Goal: Task Accomplishment & Management: Use online tool/utility

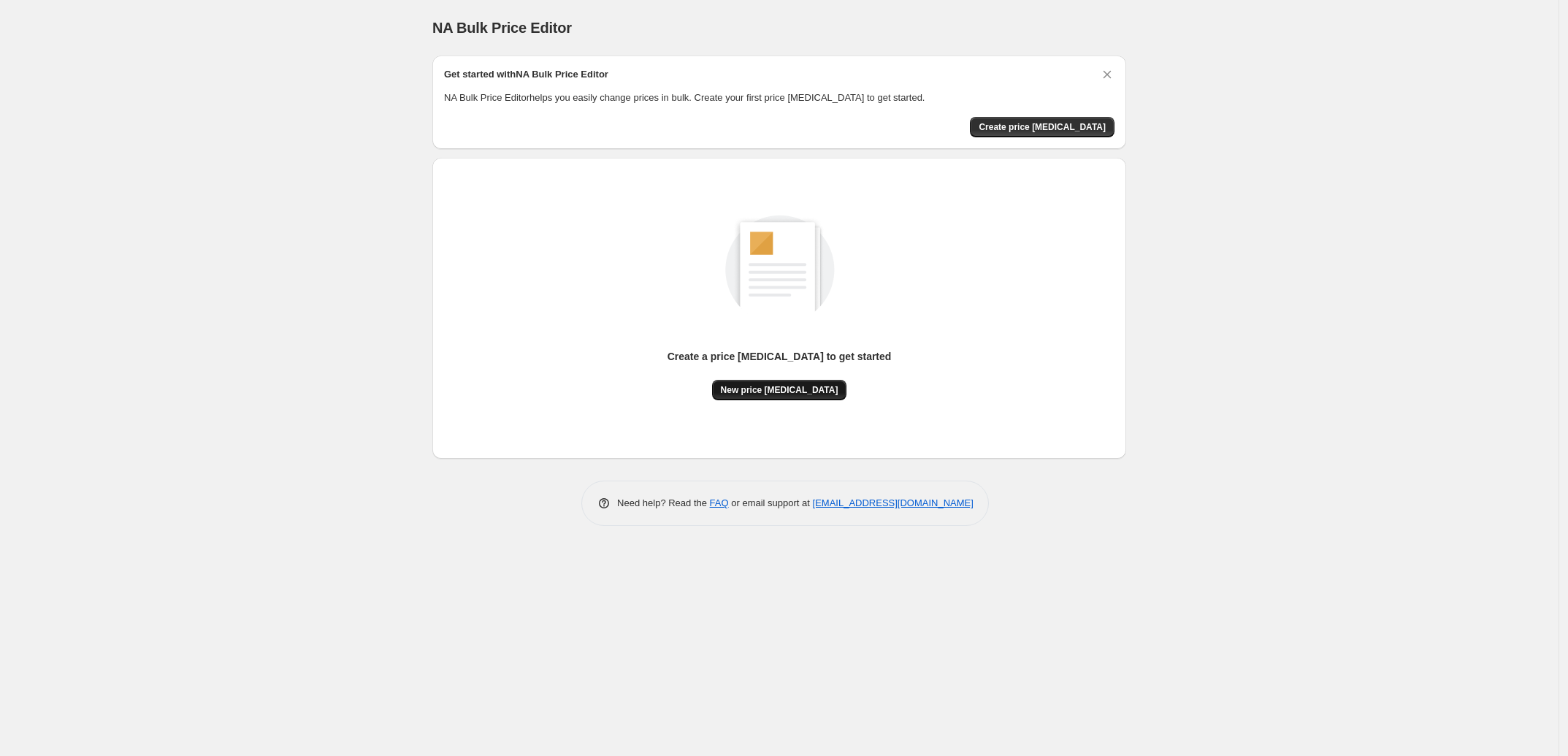
click at [762, 394] on span "New price [MEDICAL_DATA]" at bounding box center [779, 390] width 117 height 11
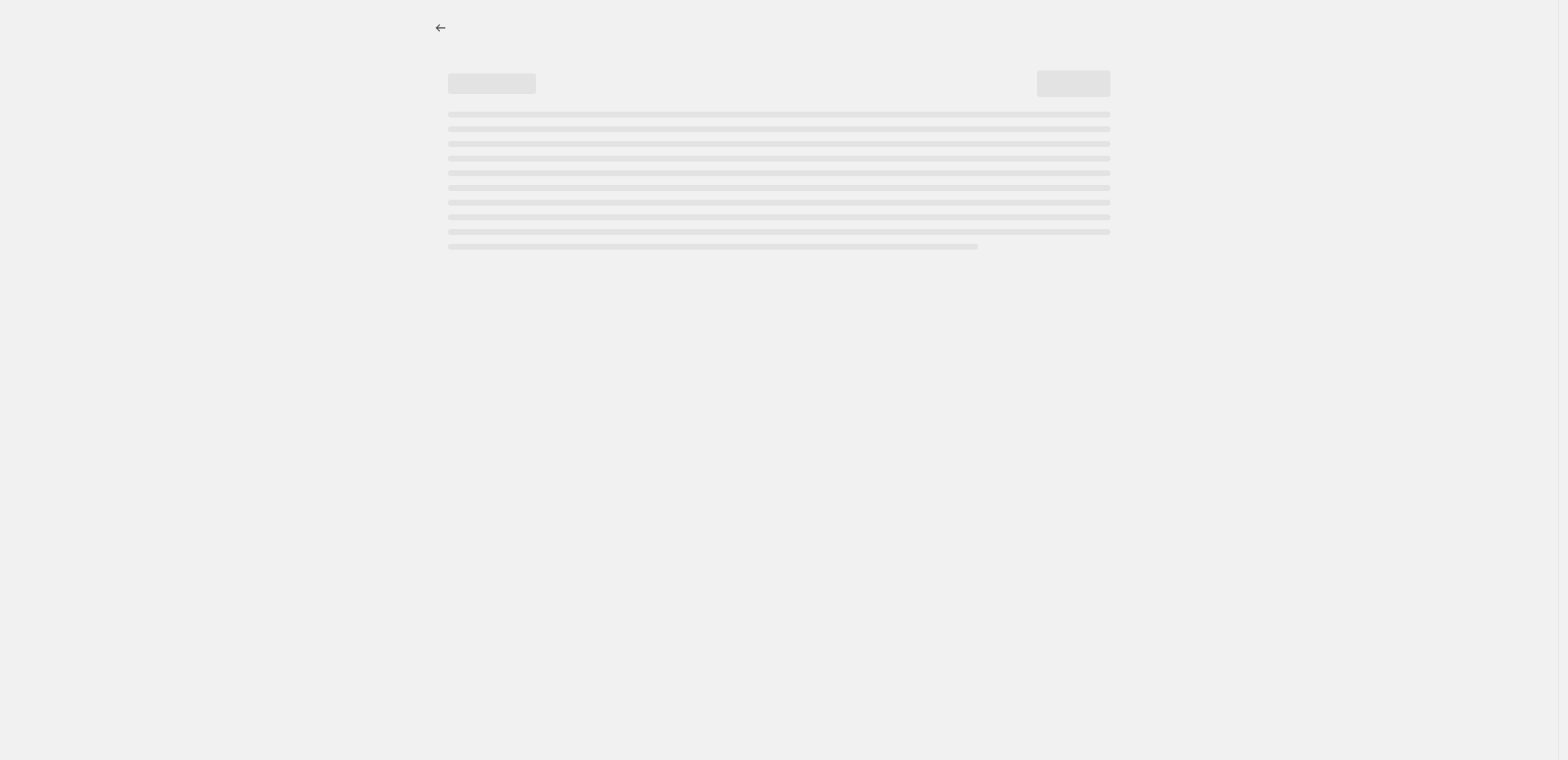
select select "percentage"
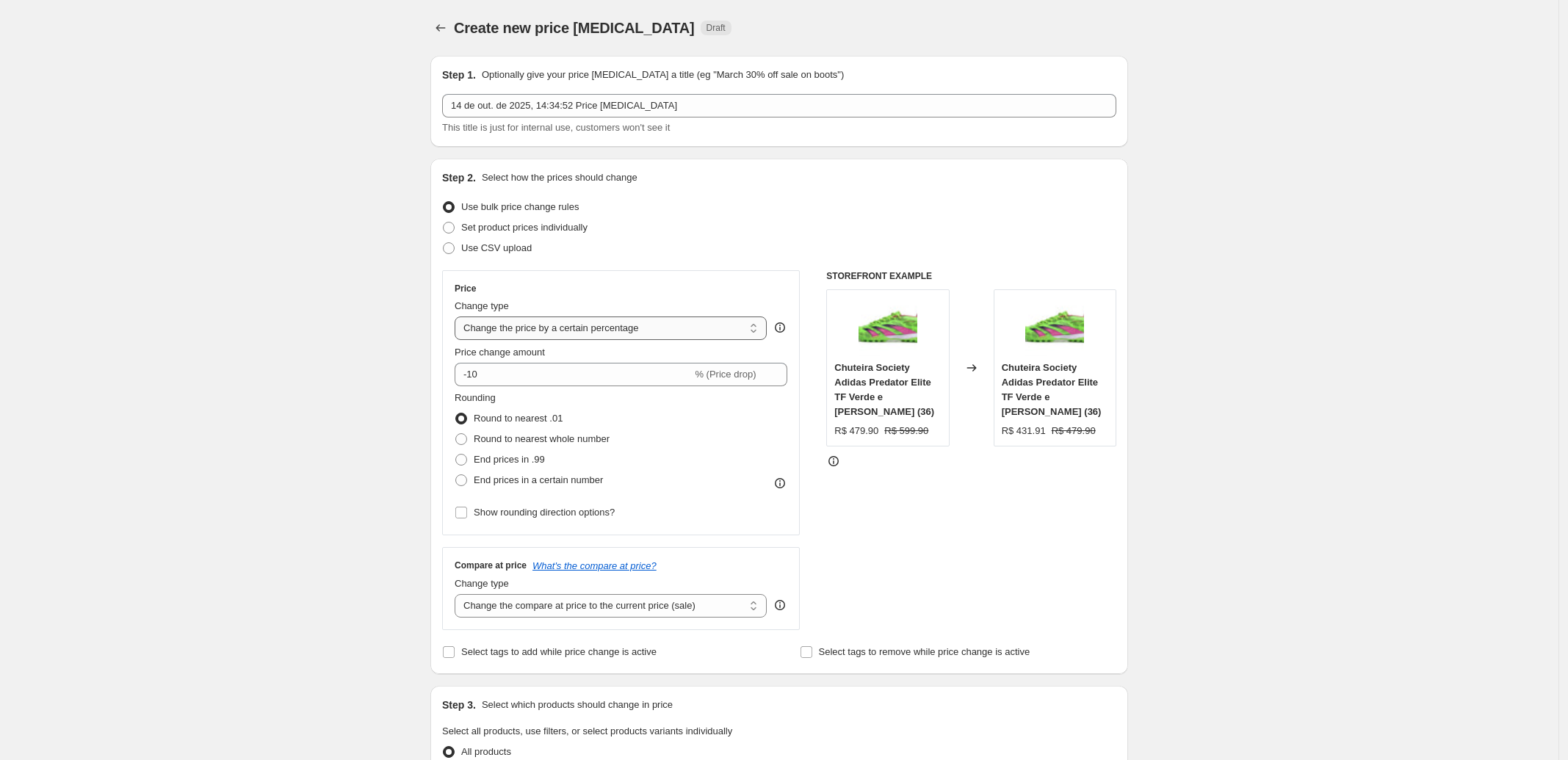
click at [530, 320] on select "Change the price to a certain amount Change the price by a certain amount Chang…" at bounding box center [611, 328] width 312 height 24
click at [533, 327] on select "Change the price to a certain amount Change the price by a certain amount Chang…" at bounding box center [611, 328] width 312 height 24
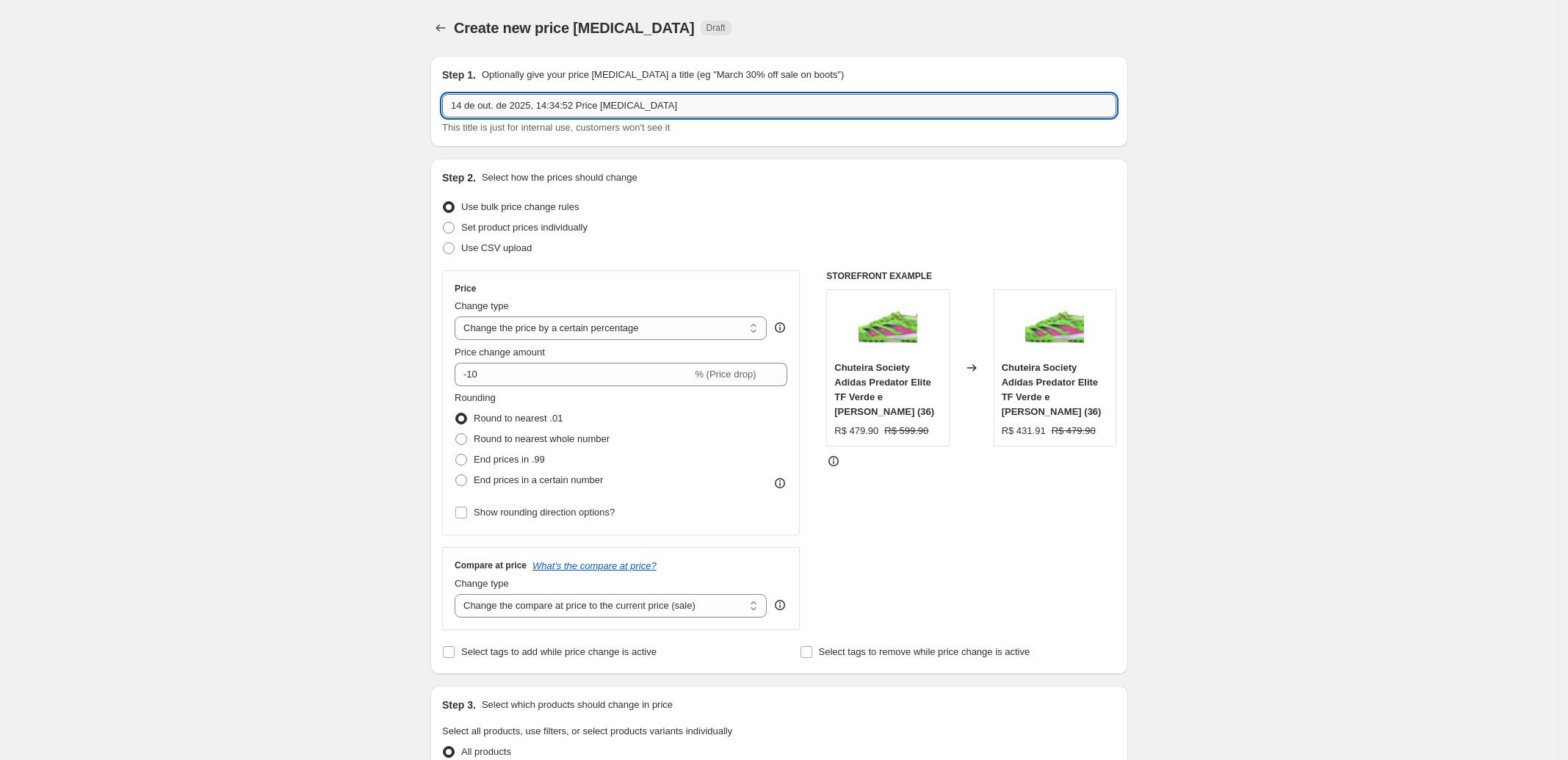
click at [519, 110] on input "14 de out. de 2025, 14:34:52 Price [MEDICAL_DATA]" at bounding box center [779, 106] width 674 height 24
click at [654, 113] on input "14 de out. de 2025, 14:34:52 Price [MEDICAL_DATA]" at bounding box center [779, 106] width 674 height 24
click at [549, 327] on select "Change the price to a certain amount Change the price by a certain amount Chang…" at bounding box center [611, 328] width 312 height 24
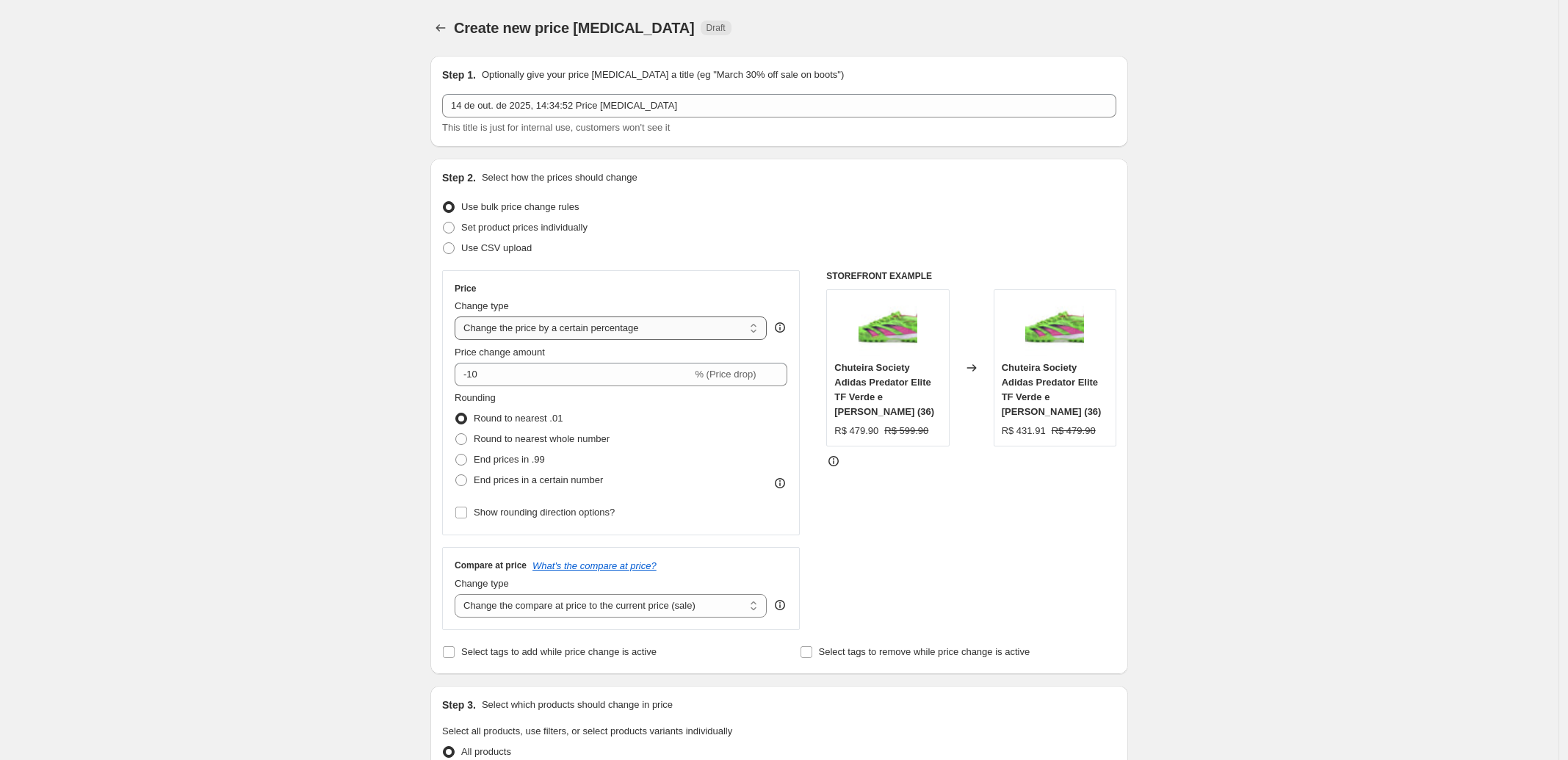
click at [549, 327] on select "Change the price to a certain amount Change the price by a certain amount Chang…" at bounding box center [611, 328] width 312 height 24
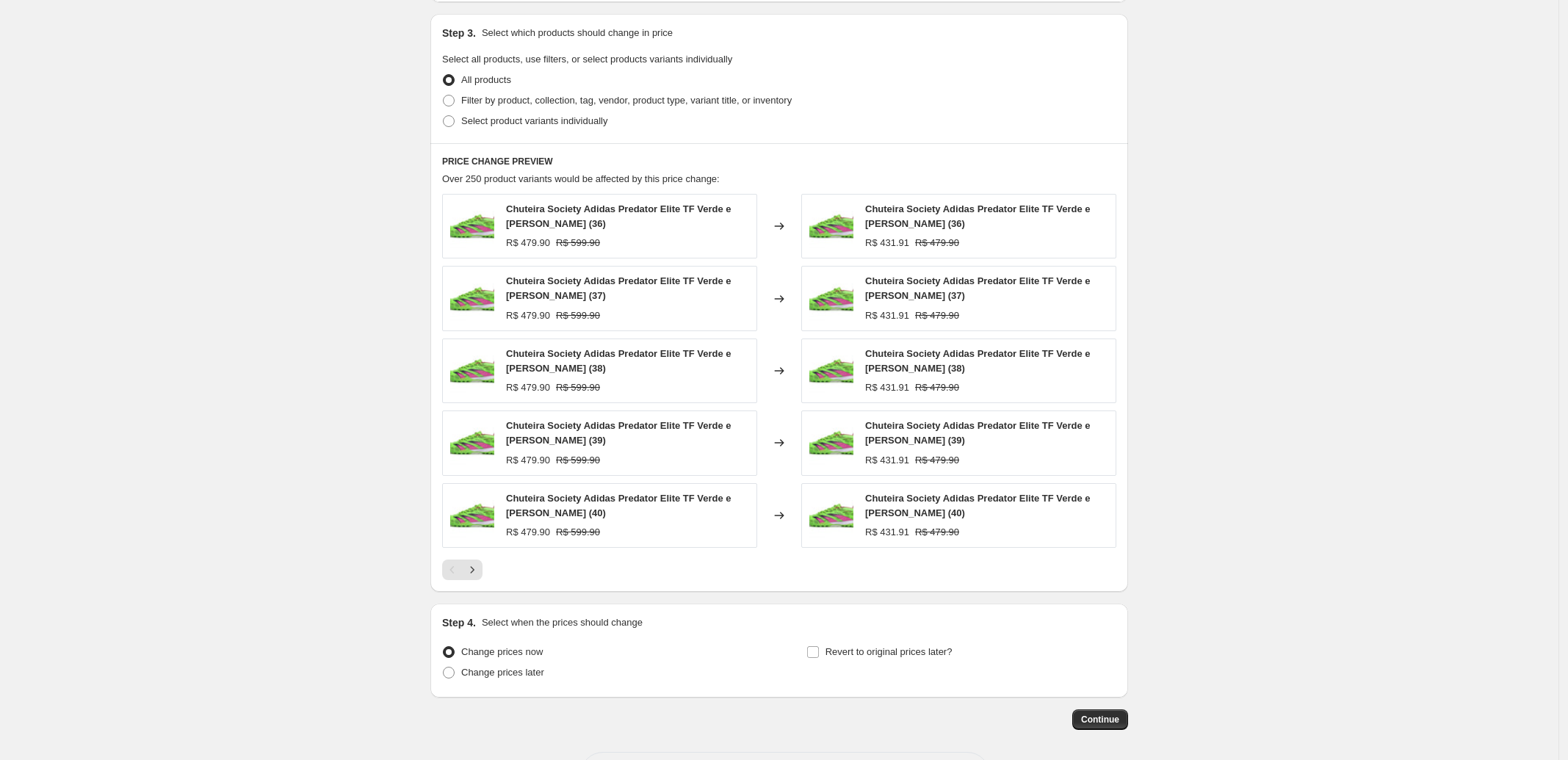
scroll to position [735, 0]
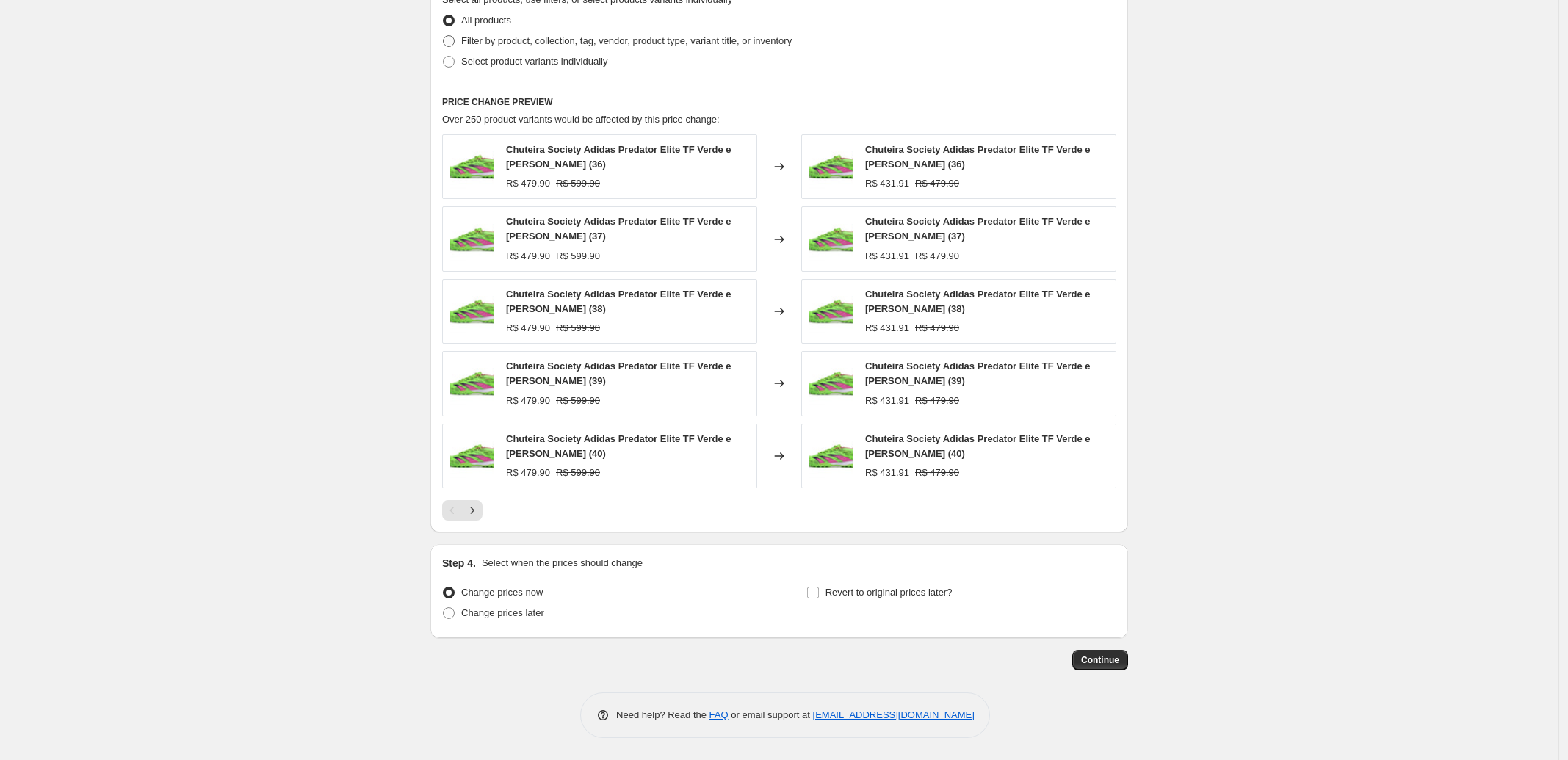
click at [514, 44] on span "Filter by product, collection, tag, vendor, product type, variant title, or inv…" at bounding box center [626, 40] width 330 height 11
click at [444, 36] on input "Filter by product, collection, tag, vendor, product type, variant title, or inv…" at bounding box center [443, 35] width 1 height 1
radio input "true"
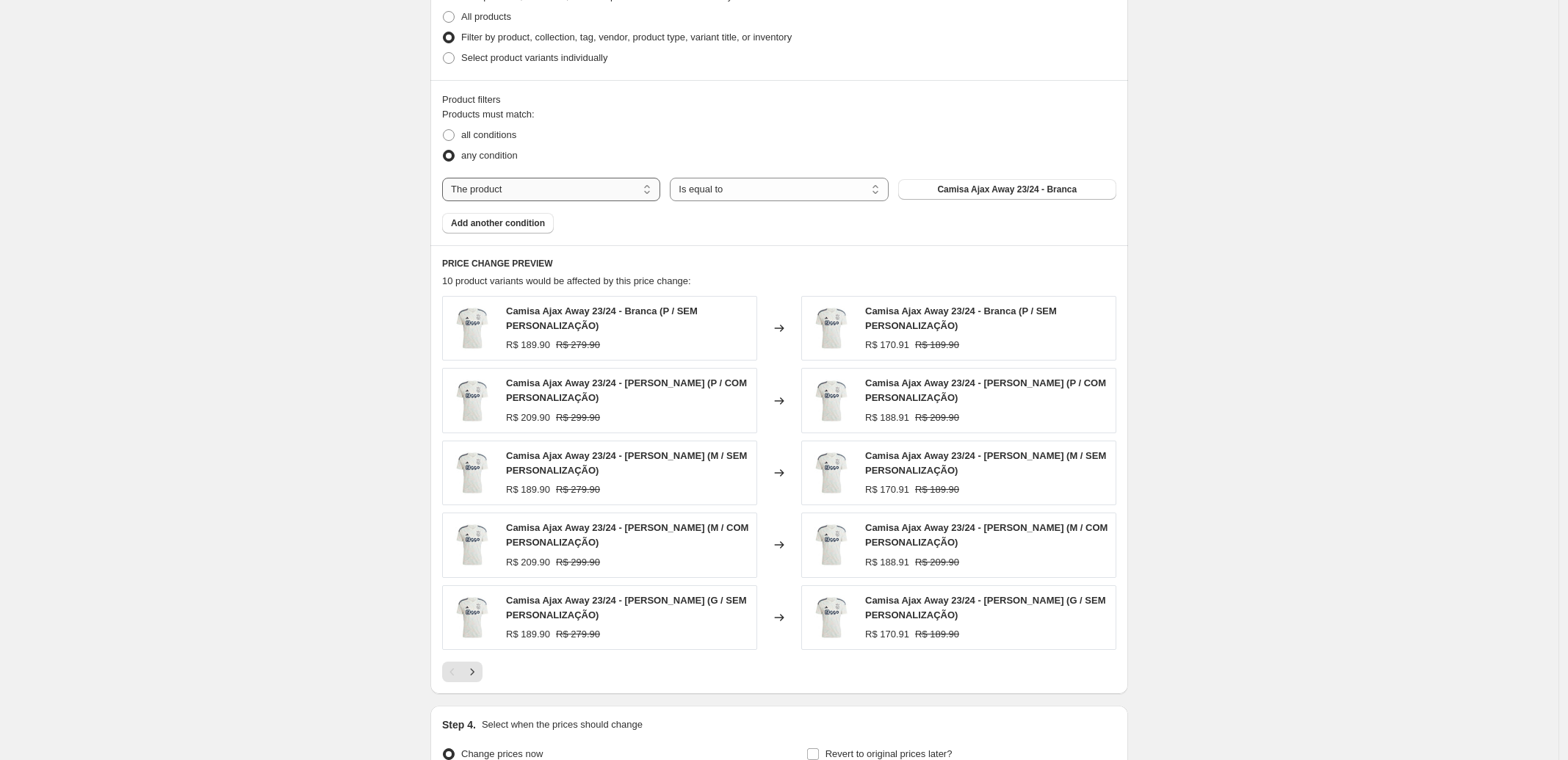
click at [533, 184] on select "The product The product's collection The product's tag The product's vendor The…" at bounding box center [551, 189] width 218 height 24
click at [795, 180] on select "Is equal to Is not equal to" at bounding box center [778, 189] width 218 height 24
click at [999, 184] on span "Camisa Ajax Away 23/24 - Branca" at bounding box center [1007, 189] width 139 height 11
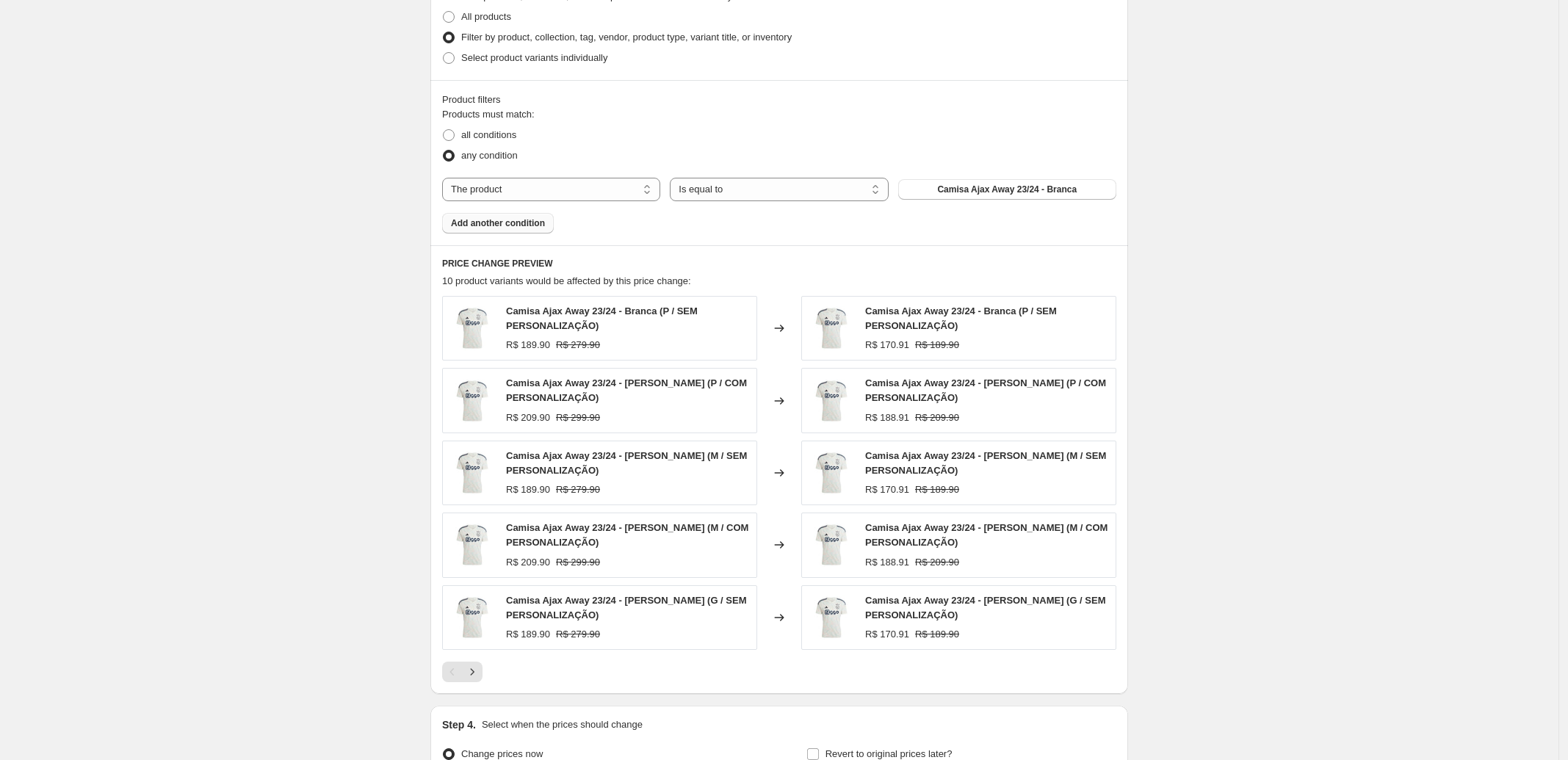
click at [512, 226] on span "Add another condition" at bounding box center [498, 223] width 94 height 11
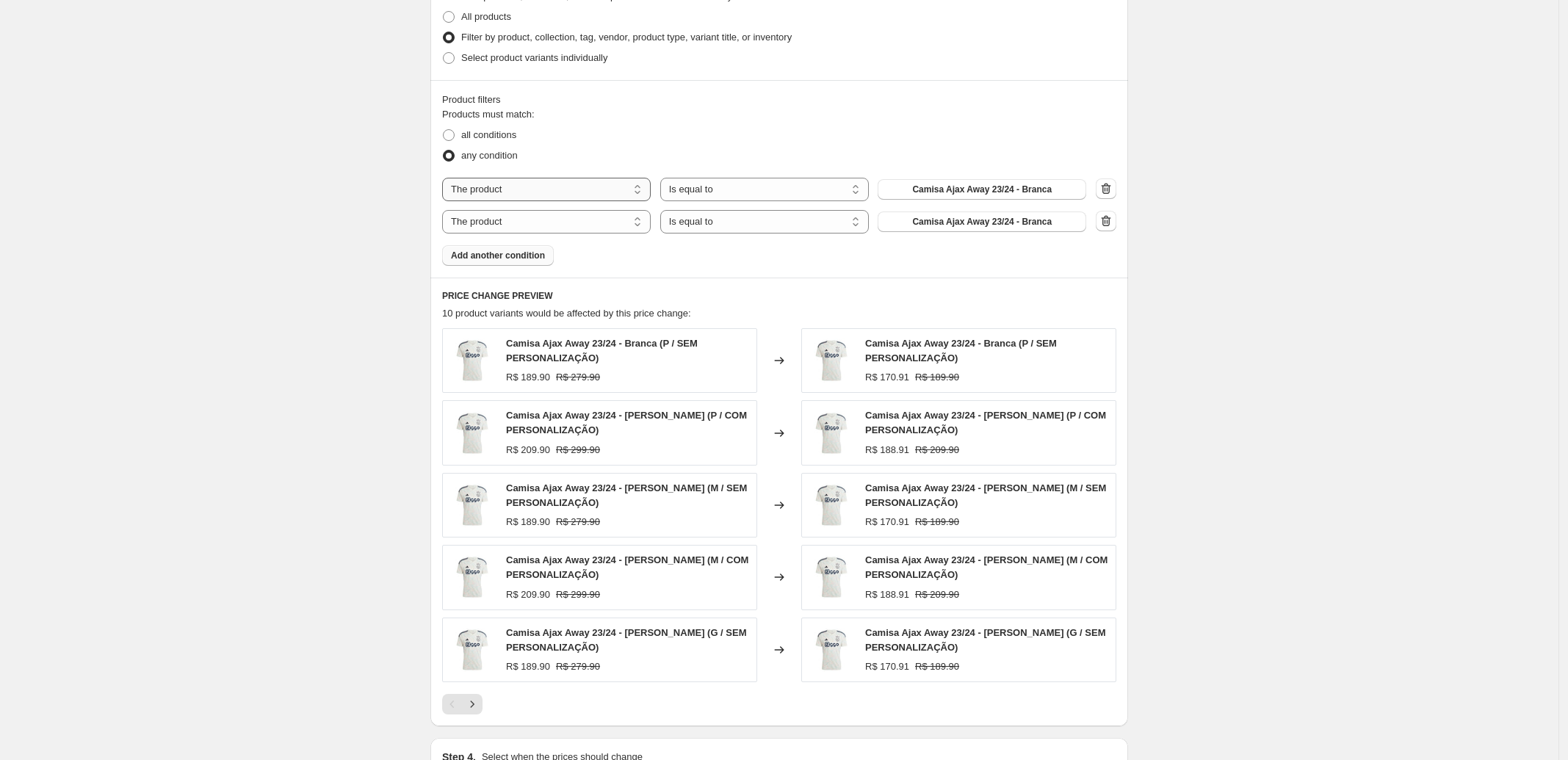
drag, startPoint x: 650, startPoint y: 202, endPoint x: 604, endPoint y: 194, distance: 46.7
click at [650, 202] on select "The product The product's collection The product's tag The product's vendor The…" at bounding box center [546, 189] width 208 height 24
click at [585, 191] on select "The product The product's collection The product's tag The product's vendor The…" at bounding box center [546, 189] width 208 height 24
select select "title"
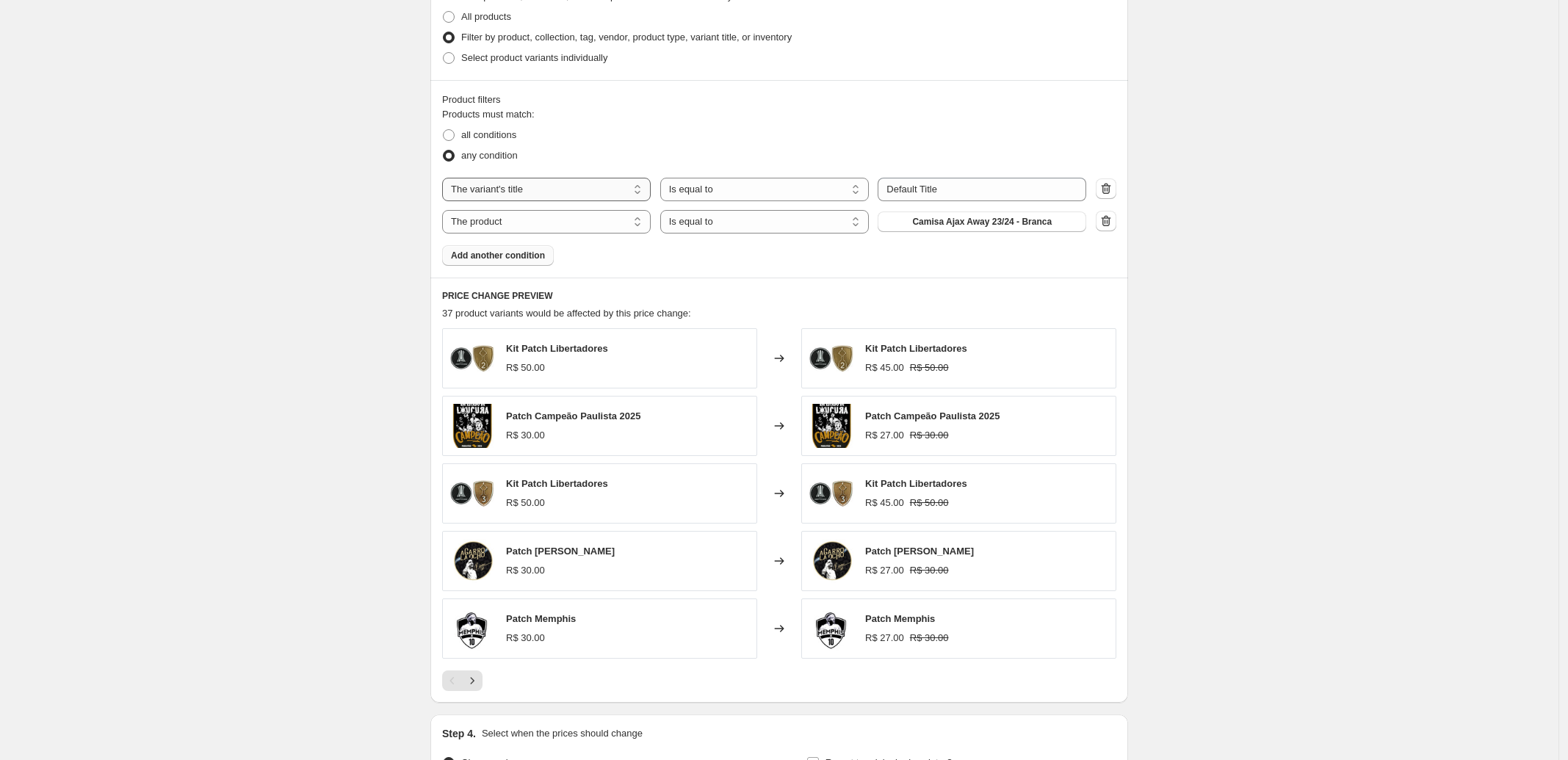
click at [540, 184] on select "The product The product's collection The product's tag The product's vendor The…" at bounding box center [546, 189] width 208 height 24
click at [759, 183] on select "Is equal to Is not equal to Contains" at bounding box center [765, 189] width 208 height 24
select select "contains"
click at [967, 193] on input "Default Title" at bounding box center [982, 189] width 208 height 24
type input "camisa"
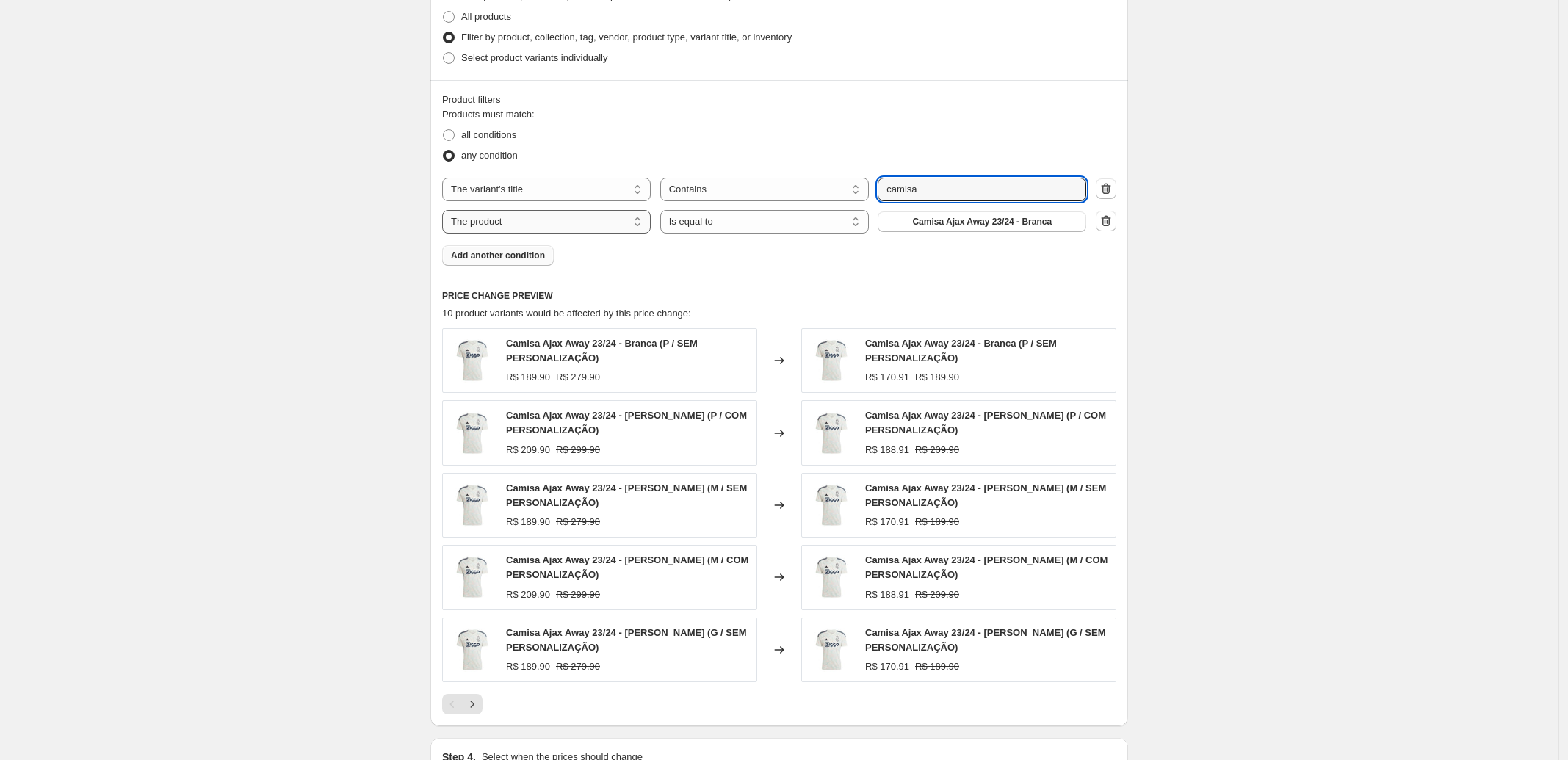
click at [566, 223] on select "The product The product's collection The product's tag The product's vendor The…" at bounding box center [546, 221] width 208 height 24
select select "title"
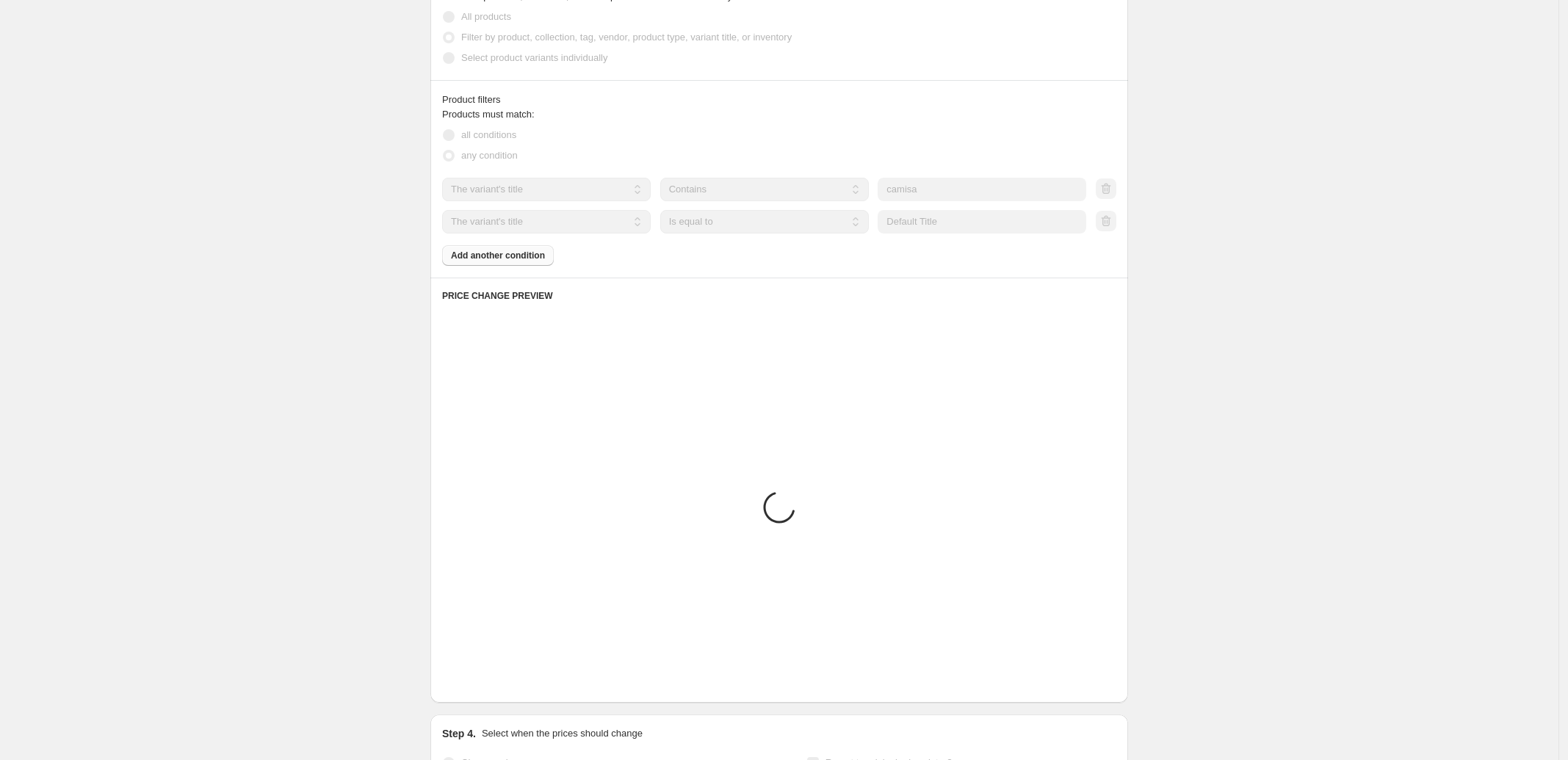
click at [728, 219] on select "Is equal to Is not equal to Contains" at bounding box center [765, 221] width 208 height 24
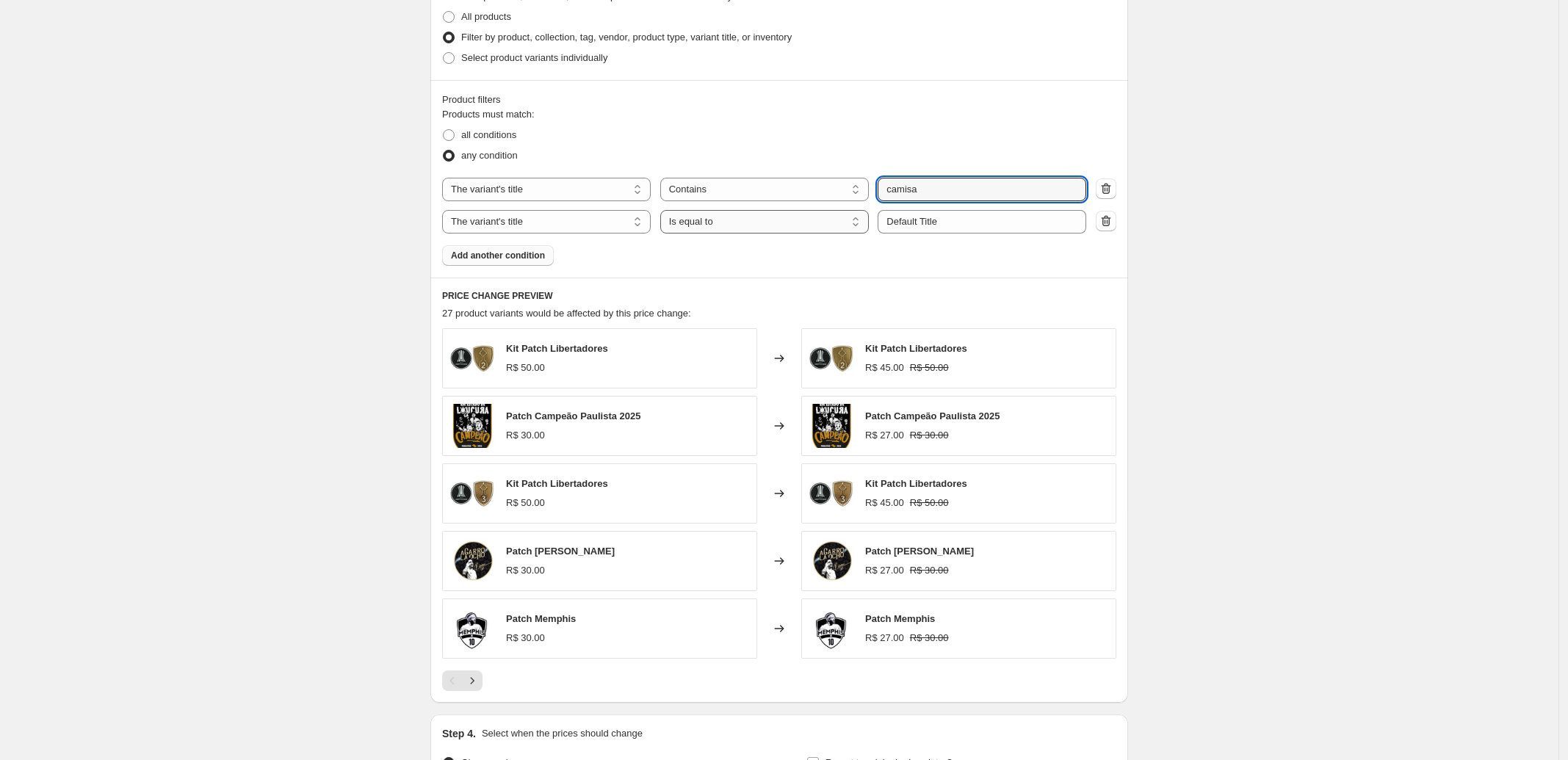
click at [726, 219] on select "Is equal to Is not equal to Contains" at bounding box center [765, 221] width 208 height 24
select select "not_equal"
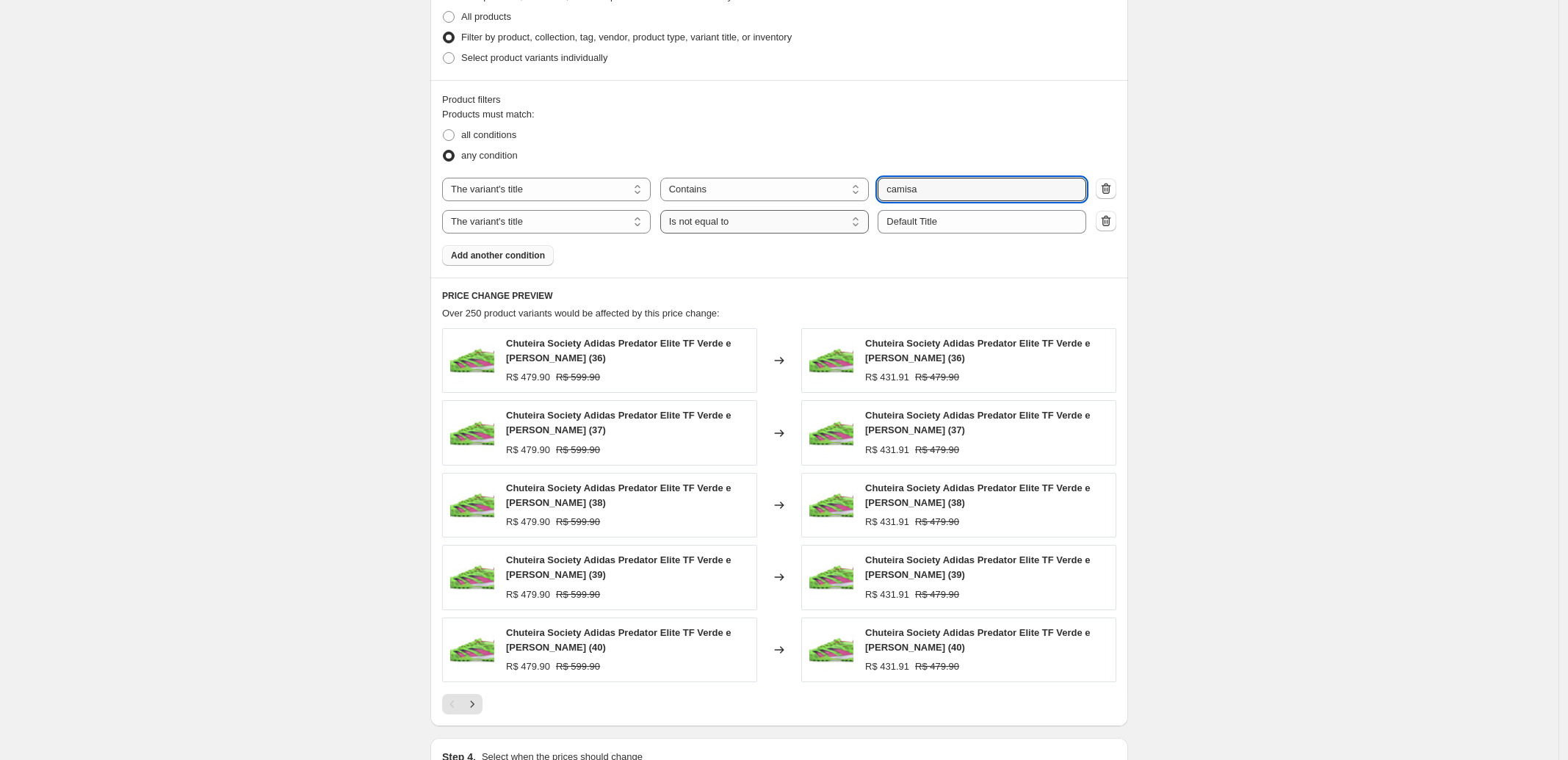
click at [752, 227] on select "Is equal to Is not equal to Contains" at bounding box center [765, 221] width 208 height 24
click at [606, 222] on select "The product The product's collection The product's tag The product's vendor The…" at bounding box center [546, 221] width 208 height 24
click at [739, 221] on select "Is equal to Is not equal to" at bounding box center [765, 221] width 208 height 24
drag, startPoint x: 570, startPoint y: 228, endPoint x: 571, endPoint y: 216, distance: 12.0
click at [570, 226] on select "The product The product's collection The product's tag The product's vendor The…" at bounding box center [546, 221] width 208 height 24
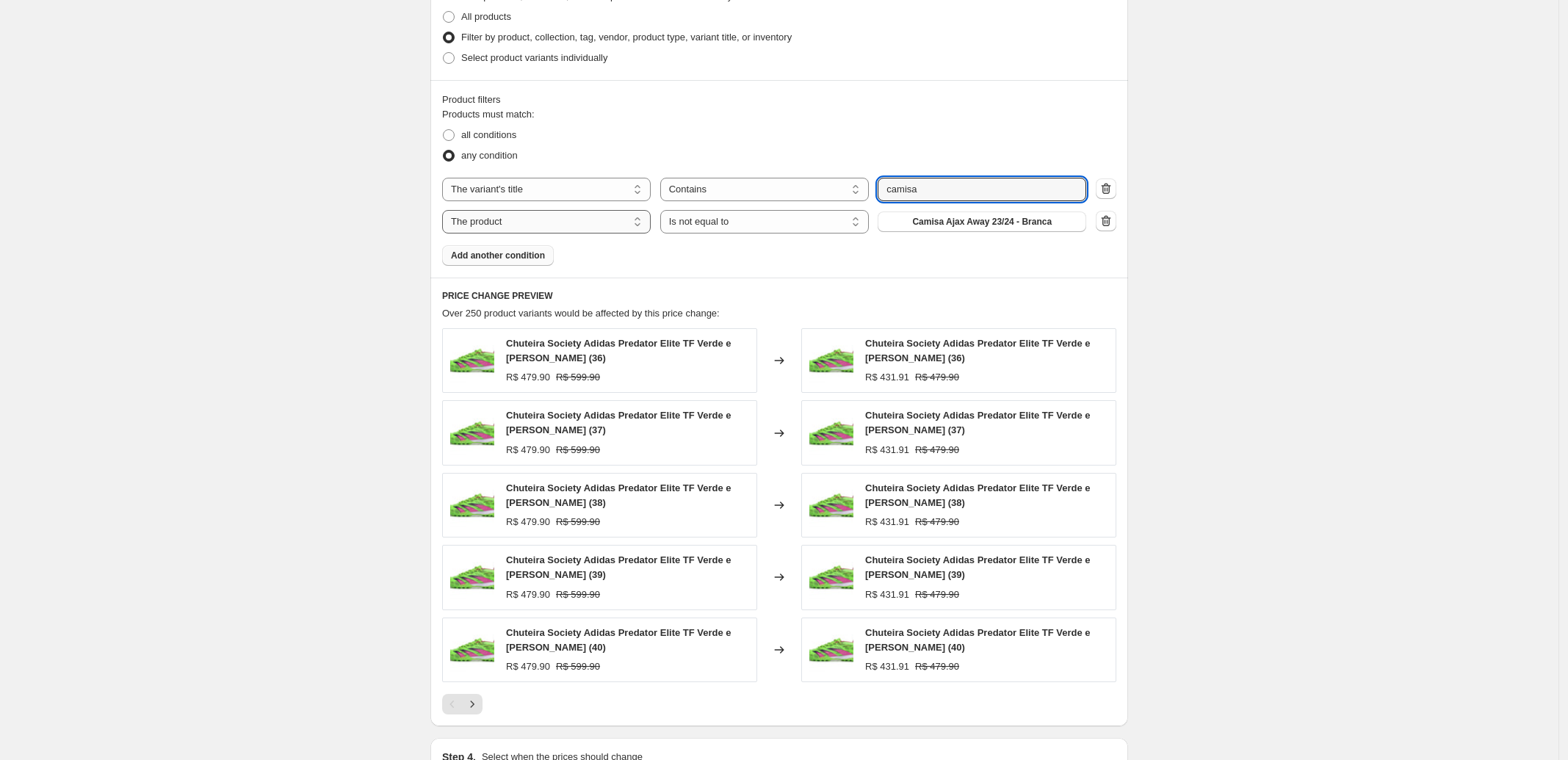
select select "title"
click at [727, 221] on select "Is equal to Is not equal to Contains" at bounding box center [765, 221] width 208 height 24
click at [445, 137] on div "Product filters Products must match: all conditions any condition The product T…" at bounding box center [779, 179] width 698 height 198
click at [450, 135] on span at bounding box center [448, 135] width 11 height 11
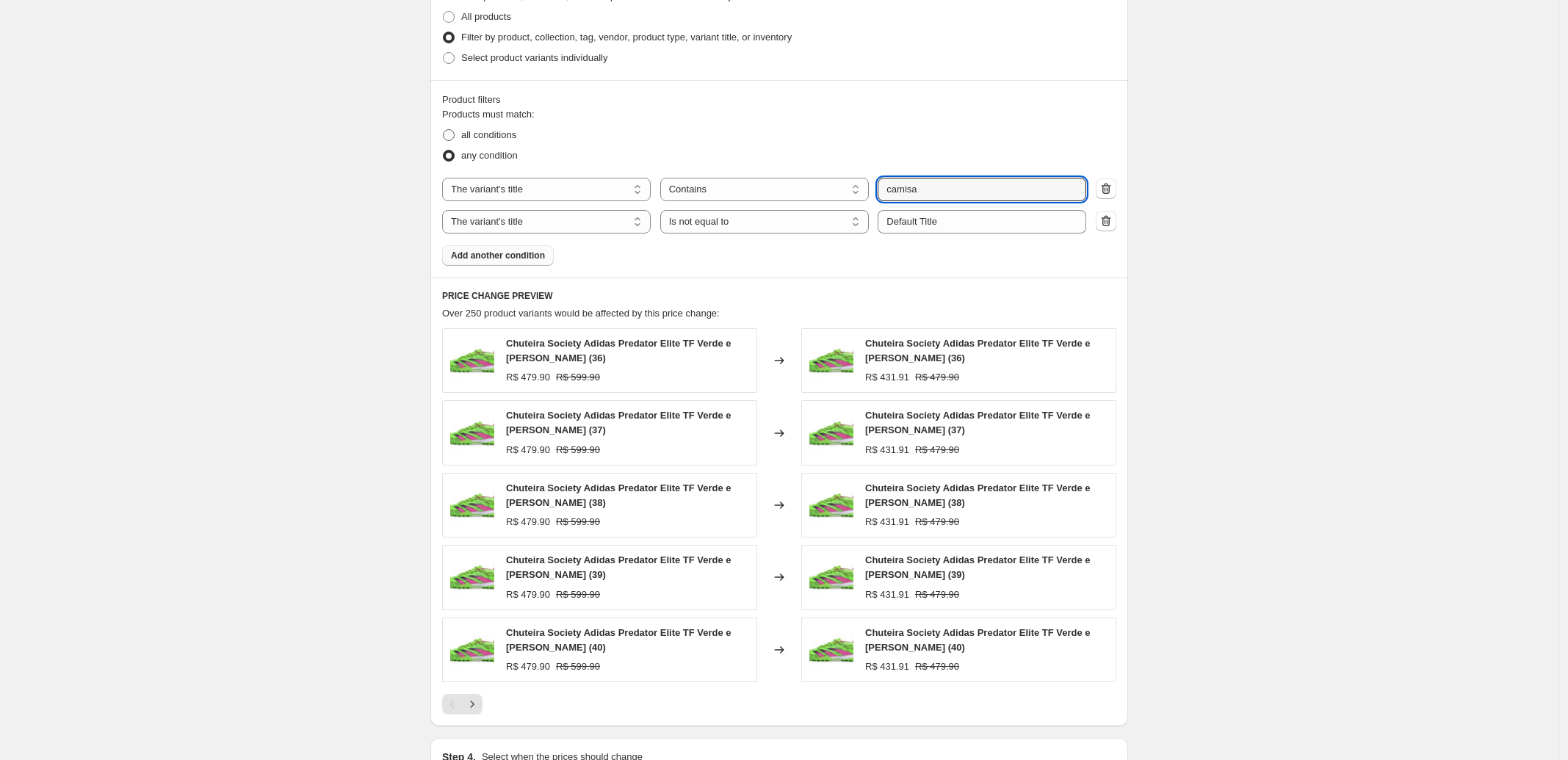
click at [444, 130] on input "all conditions" at bounding box center [443, 129] width 1 height 1
radio input "true"
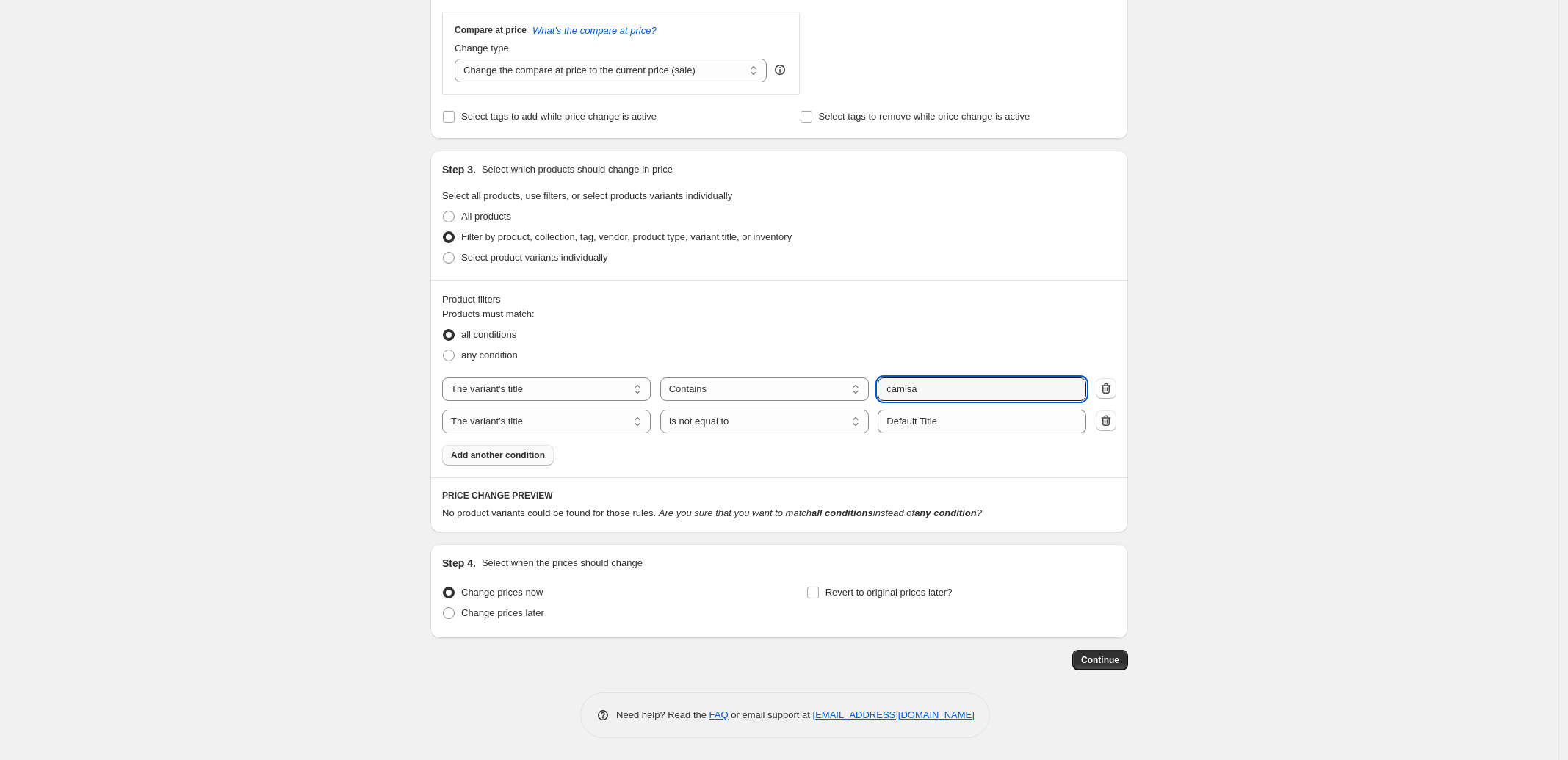
scroll to position [537, 0]
click at [790, 421] on select "Is equal to Is not equal to Contains" at bounding box center [765, 421] width 208 height 24
select select "contains"
click at [1115, 431] on div "The product The product's collection The product's tag The product's vendor The…" at bounding box center [779, 421] width 674 height 24
click at [1111, 423] on icon "button" at bounding box center [1105, 420] width 14 height 14
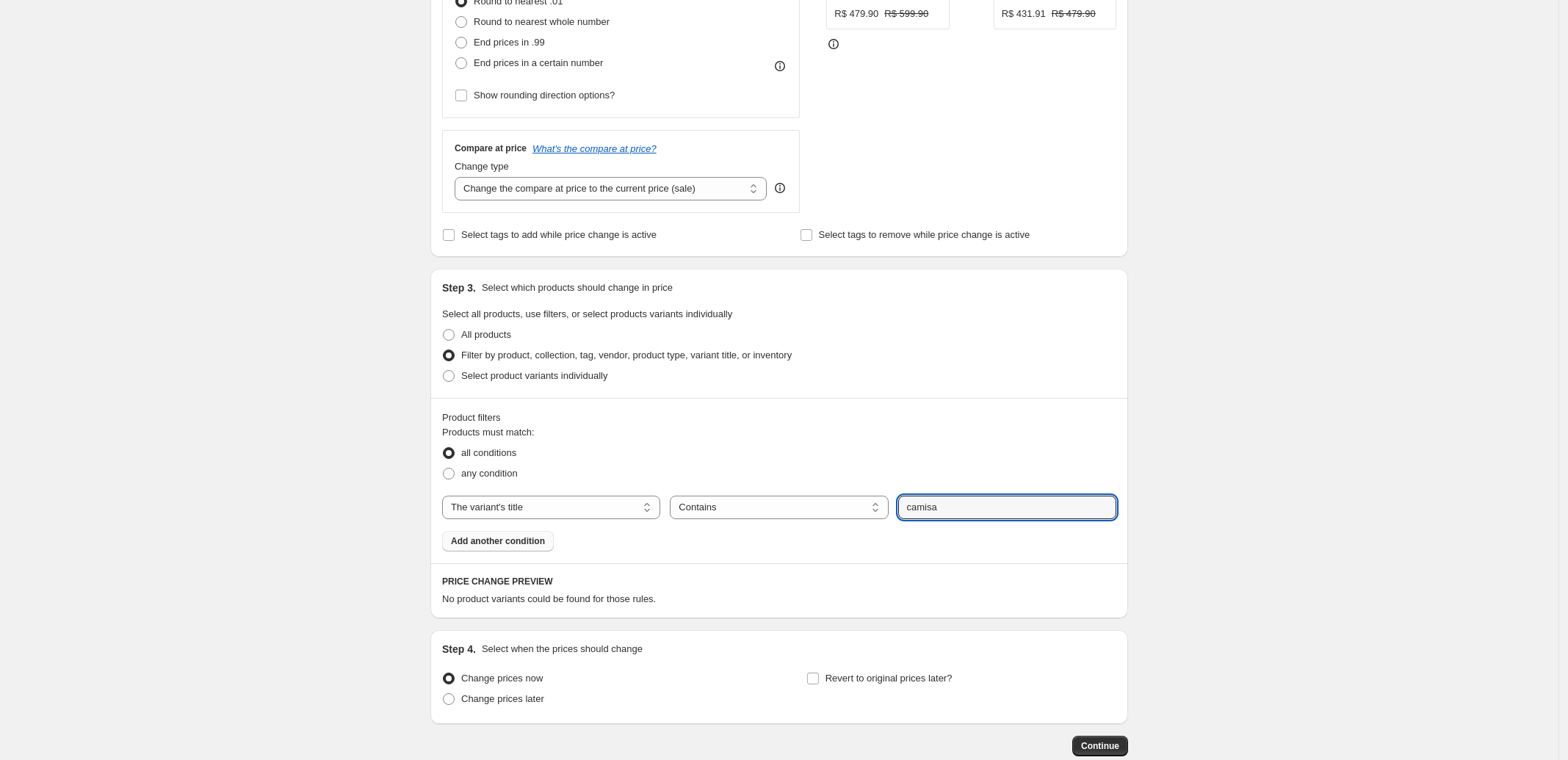
scroll to position [413, 0]
click at [555, 520] on select "The product The product's collection The product's tag The product's vendor The…" at bounding box center [551, 511] width 218 height 24
select select "product"
select select "equal"
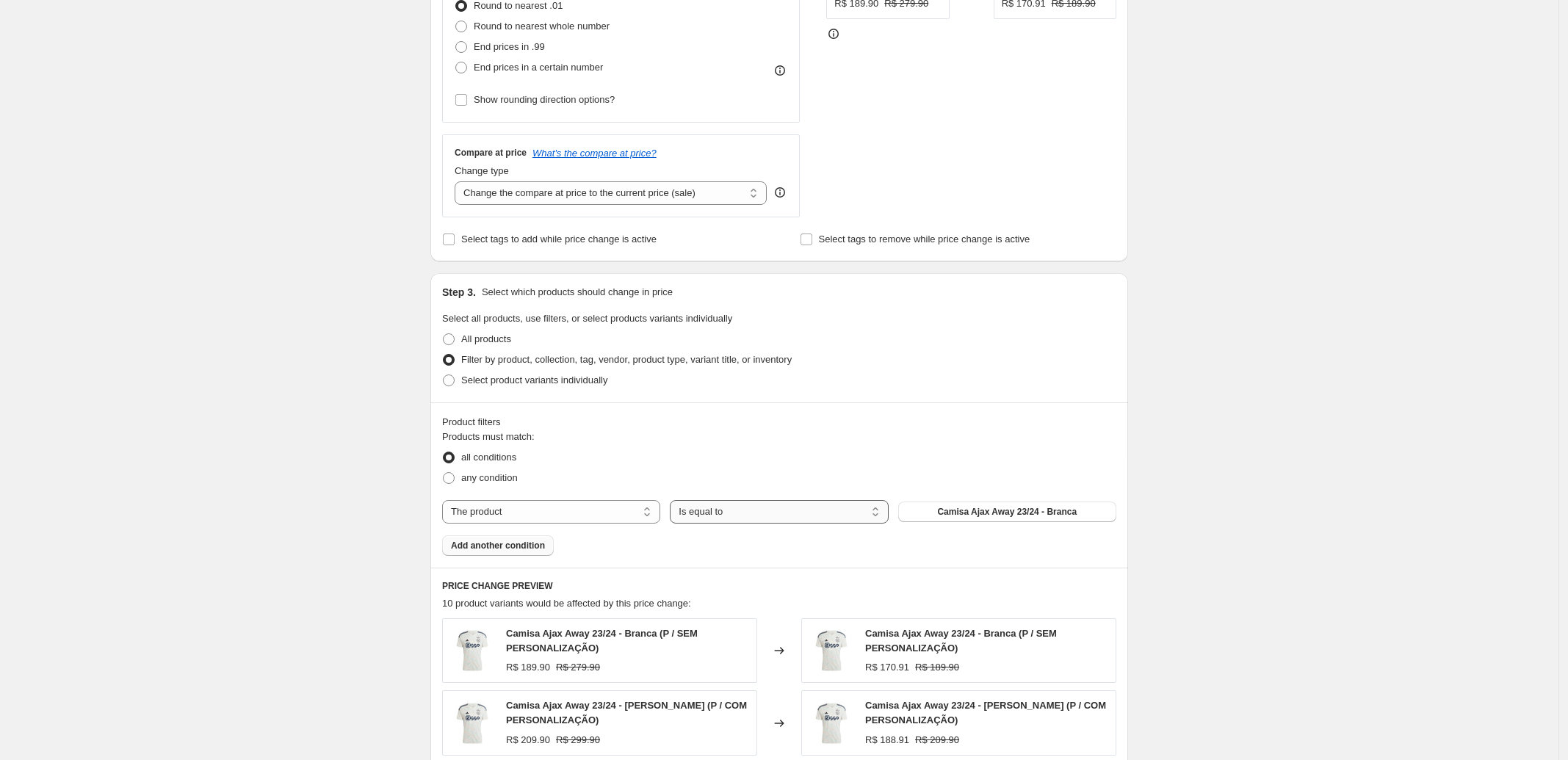
click at [759, 519] on select "Is equal to Is not equal to" at bounding box center [778, 511] width 218 height 24
click at [764, 515] on select "Is equal to Is not equal to" at bounding box center [778, 511] width 218 height 24
click at [593, 529] on div "Products must match: all conditions any condition The product The product's col…" at bounding box center [779, 493] width 674 height 126
click at [596, 510] on select "The product The product's collection The product's tag The product's vendor The…" at bounding box center [551, 511] width 218 height 24
click at [278, 256] on div "Create new price [MEDICAL_DATA]. This page is ready Create new price [MEDICAL_D…" at bounding box center [779, 415] width 1558 height 1657
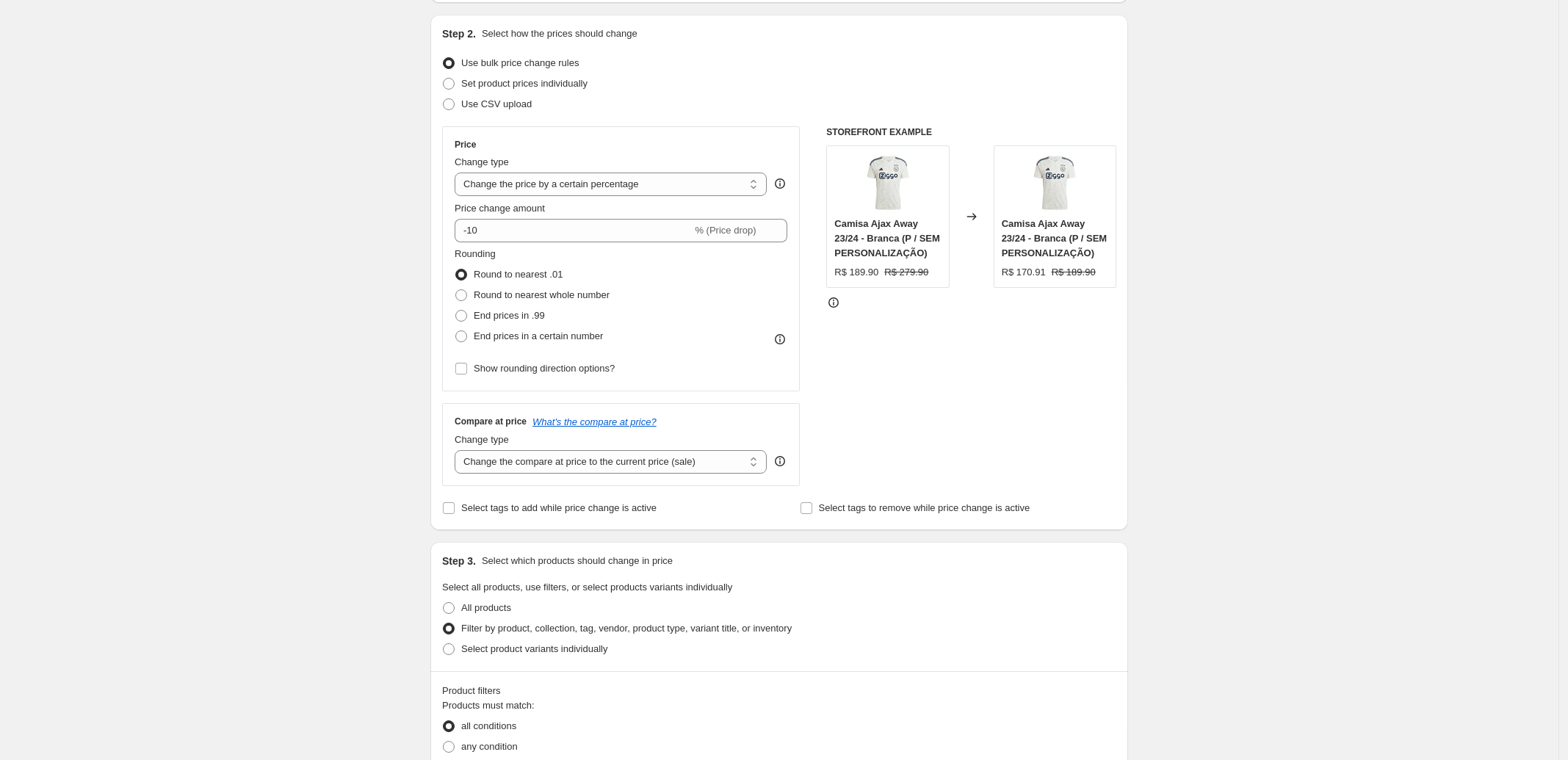
scroll to position [138, 0]
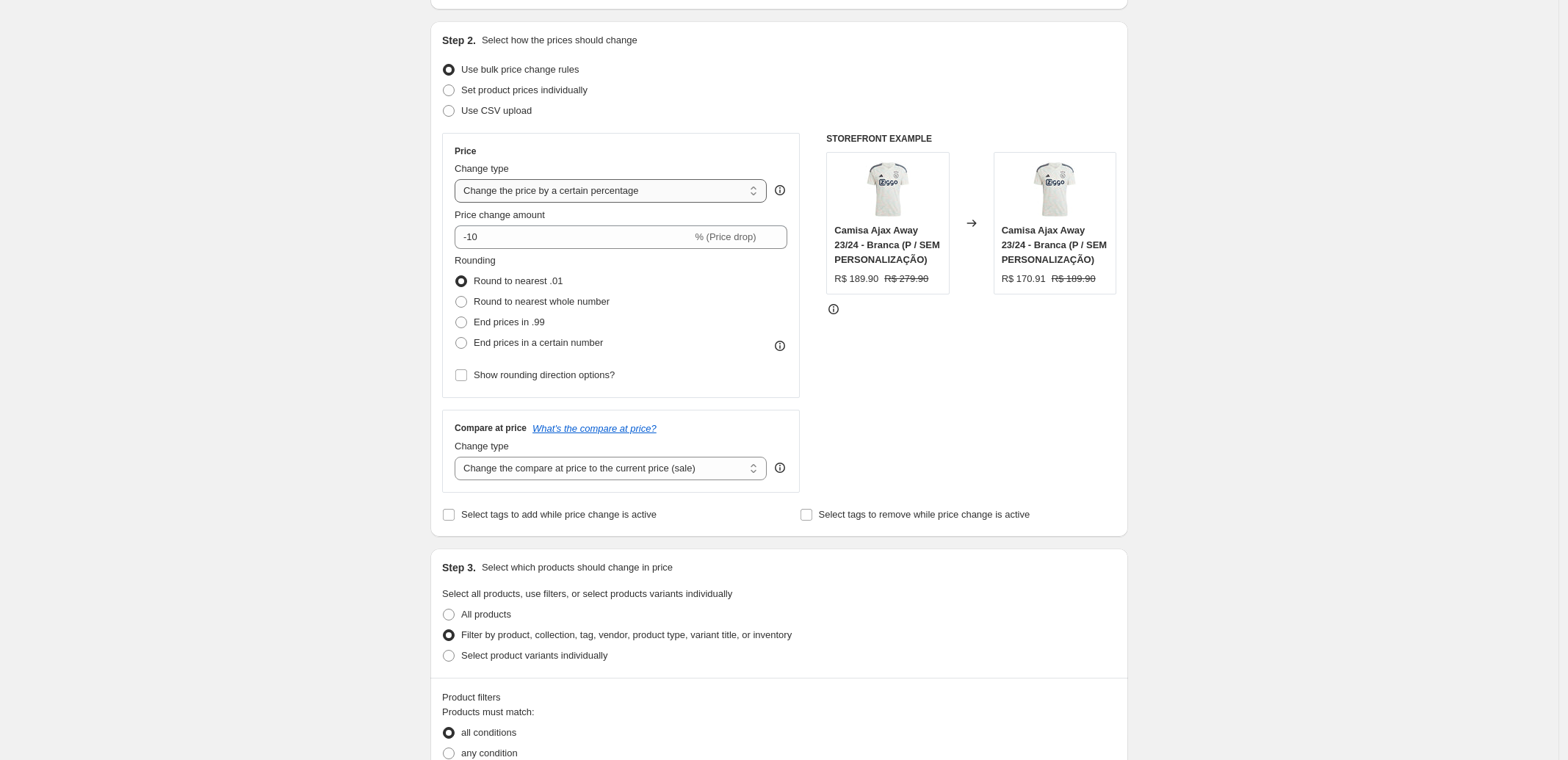
click at [632, 192] on select "Change the price to a certain amount Change the price by a certain amount Chang…" at bounding box center [611, 191] width 312 height 24
click at [632, 190] on select "Change the price to a certain amount Change the price by a certain amount Chang…" at bounding box center [611, 191] width 312 height 24
click at [632, 186] on select "Change the price to a certain amount Change the price by a certain amount Chang…" at bounding box center [611, 191] width 312 height 24
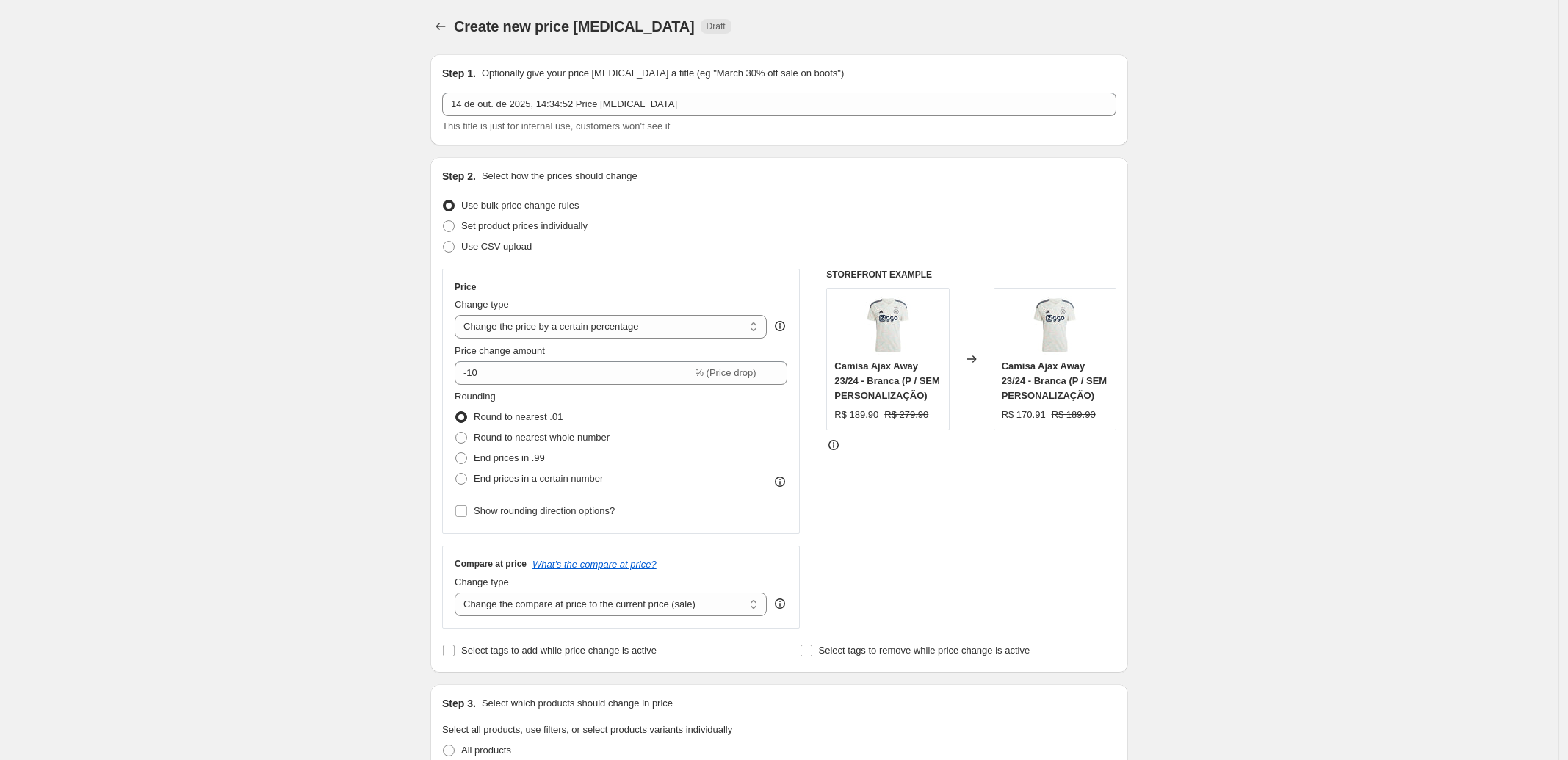
scroll to position [0, 0]
click at [584, 335] on select "Change the price to a certain amount Change the price by a certain amount Chang…" at bounding box center [611, 328] width 312 height 24
click at [434, 316] on div "Step 2. Select how the prices should change Use bulk price change rules Set pro…" at bounding box center [779, 417] width 698 height 516
click at [507, 334] on select "Change the price to a certain amount Change the price by a certain amount Chang…" at bounding box center [611, 328] width 312 height 24
click at [459, 316] on select "Change the price to a certain amount Change the price by a certain amount Chang…" at bounding box center [611, 328] width 312 height 24
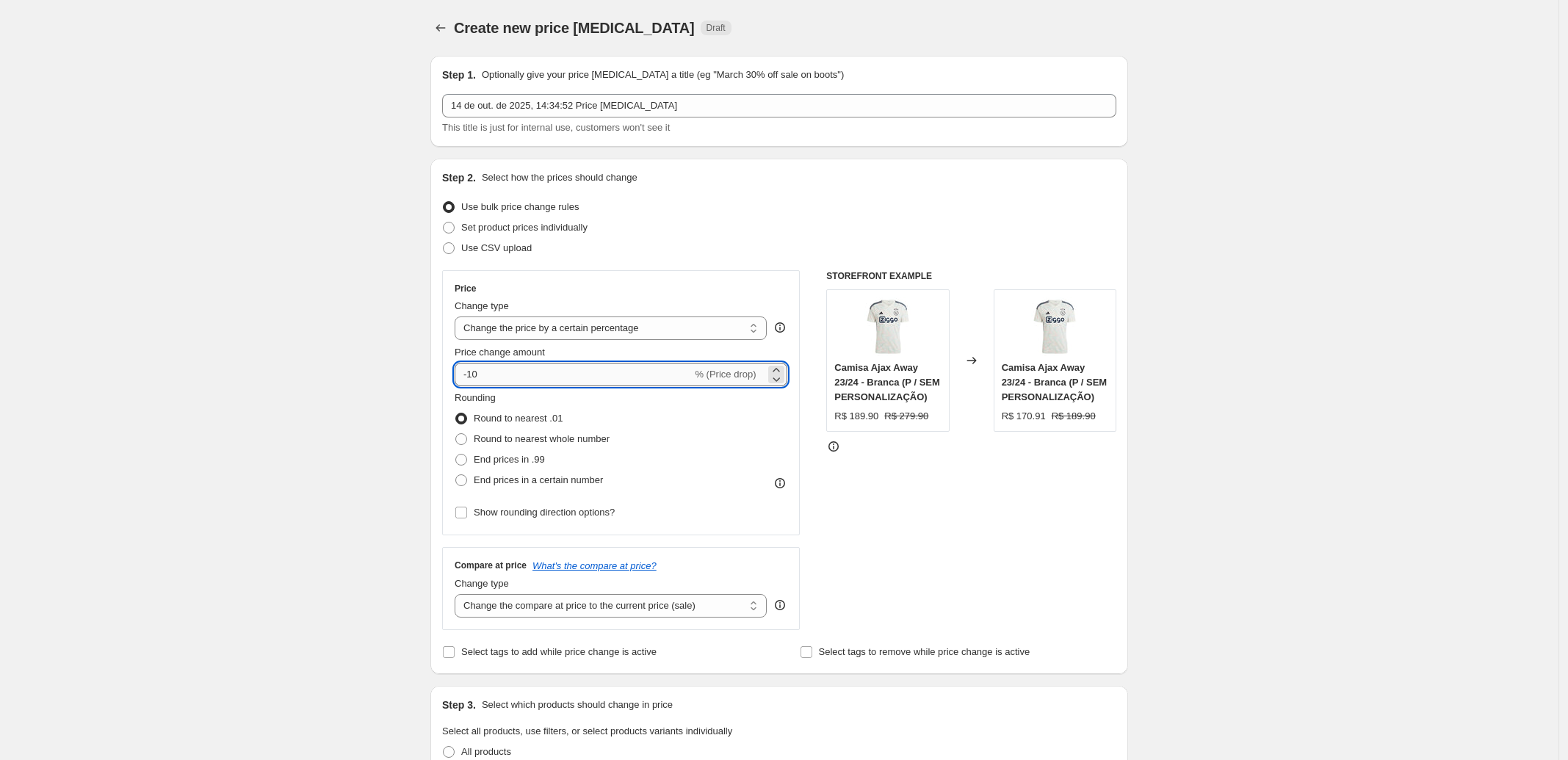
click at [511, 377] on input "-10" at bounding box center [574, 374] width 237 height 24
click at [533, 337] on select "Change the price to a certain amount Change the price by a certain amount Chang…" at bounding box center [611, 328] width 312 height 24
select select "to"
click at [459, 316] on select "Change the price to a certain amount Change the price by a certain amount Chang…" at bounding box center [611, 328] width 312 height 24
type input "80.00"
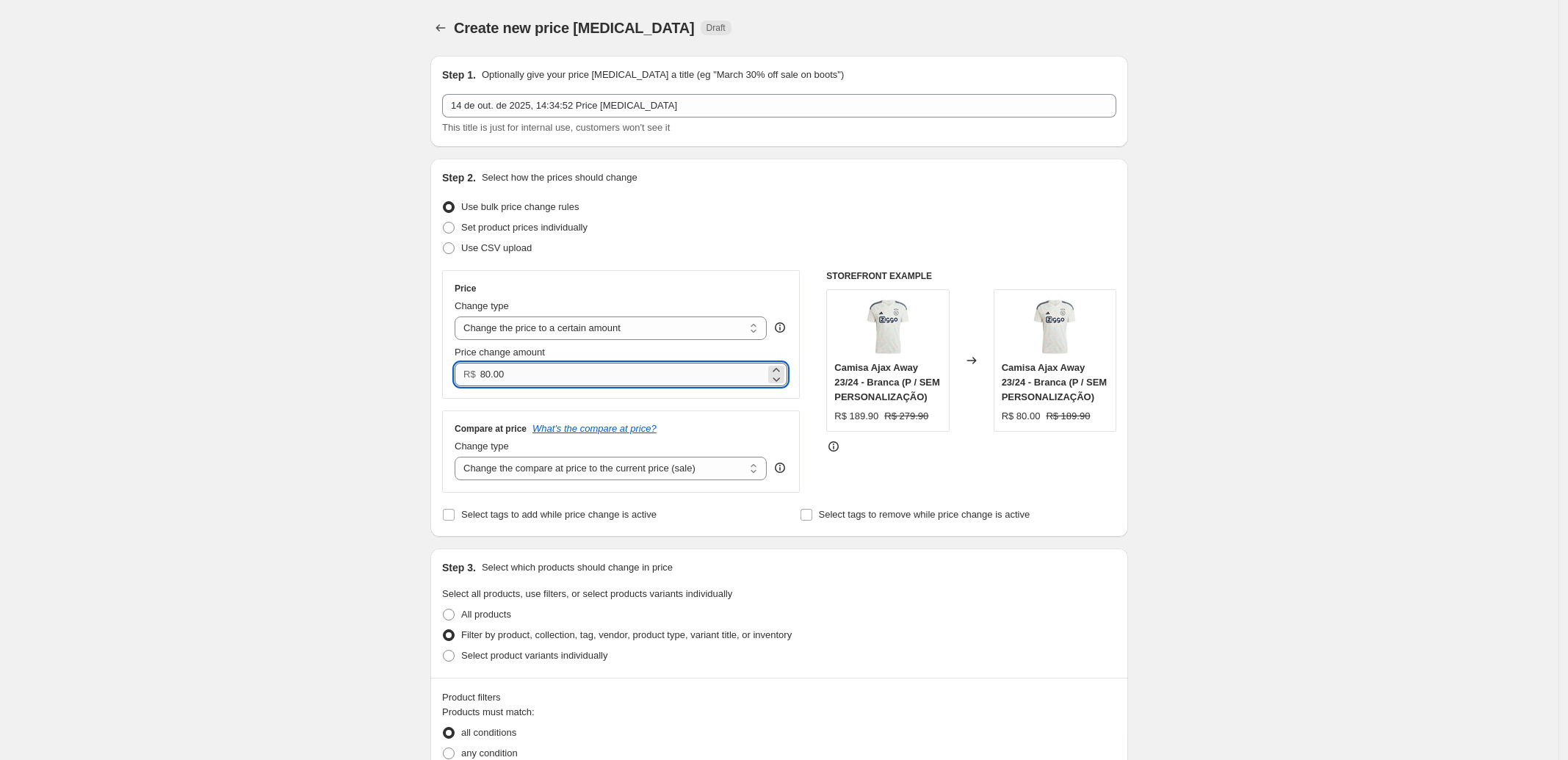
click at [520, 370] on input "80.00" at bounding box center [622, 374] width 285 height 24
click at [544, 329] on select "Change the price to a certain amount Change the price by a certain amount Chang…" at bounding box center [611, 328] width 312 height 24
select select "margin"
type input "50"
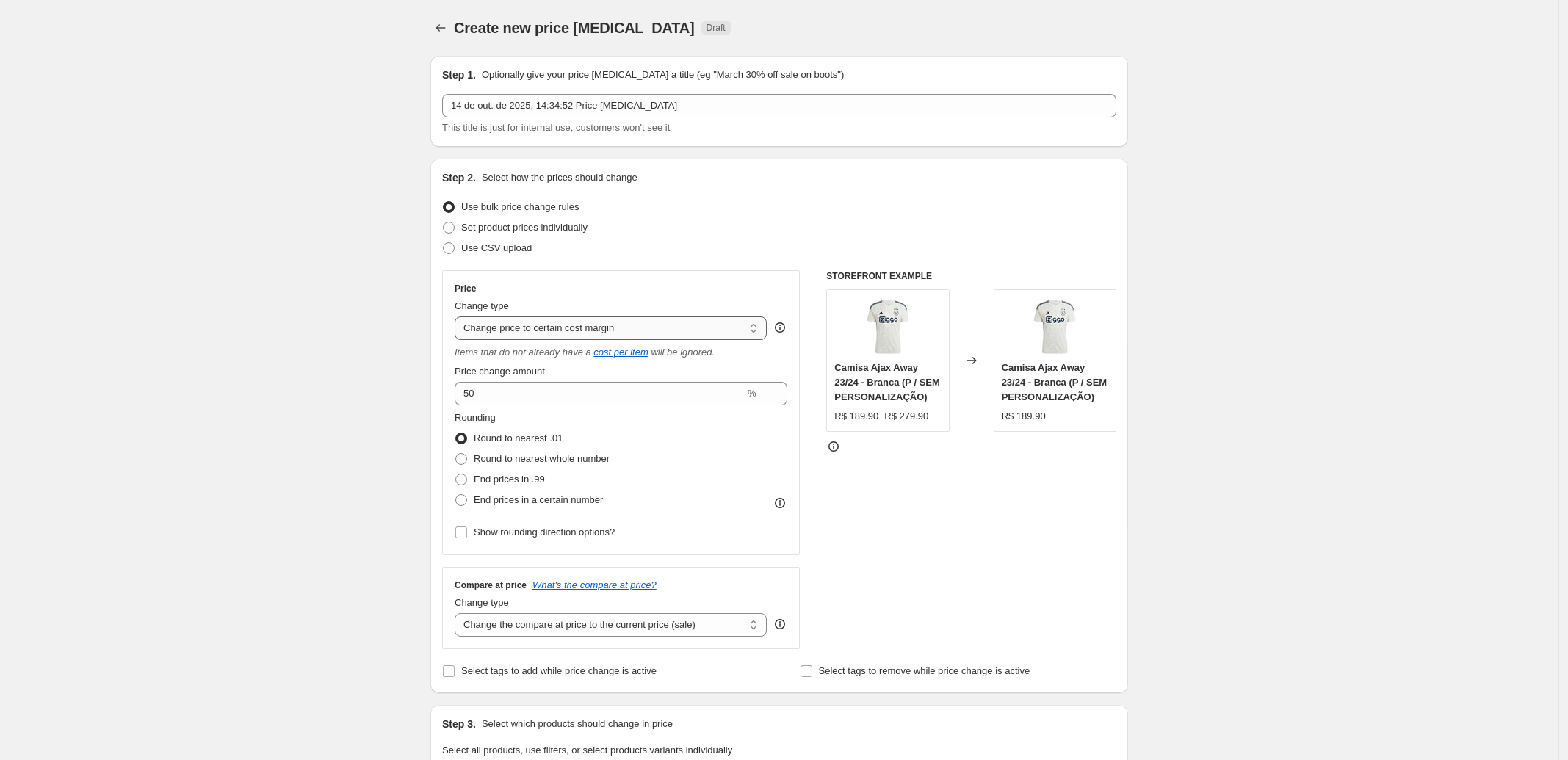
click at [531, 330] on select "Change the price to a certain amount Change the price by a certain amount Chang…" at bounding box center [611, 328] width 312 height 24
select select "to"
click at [459, 316] on select "Change the price to a certain amount Change the price by a certain amount Chang…" at bounding box center [611, 328] width 312 height 24
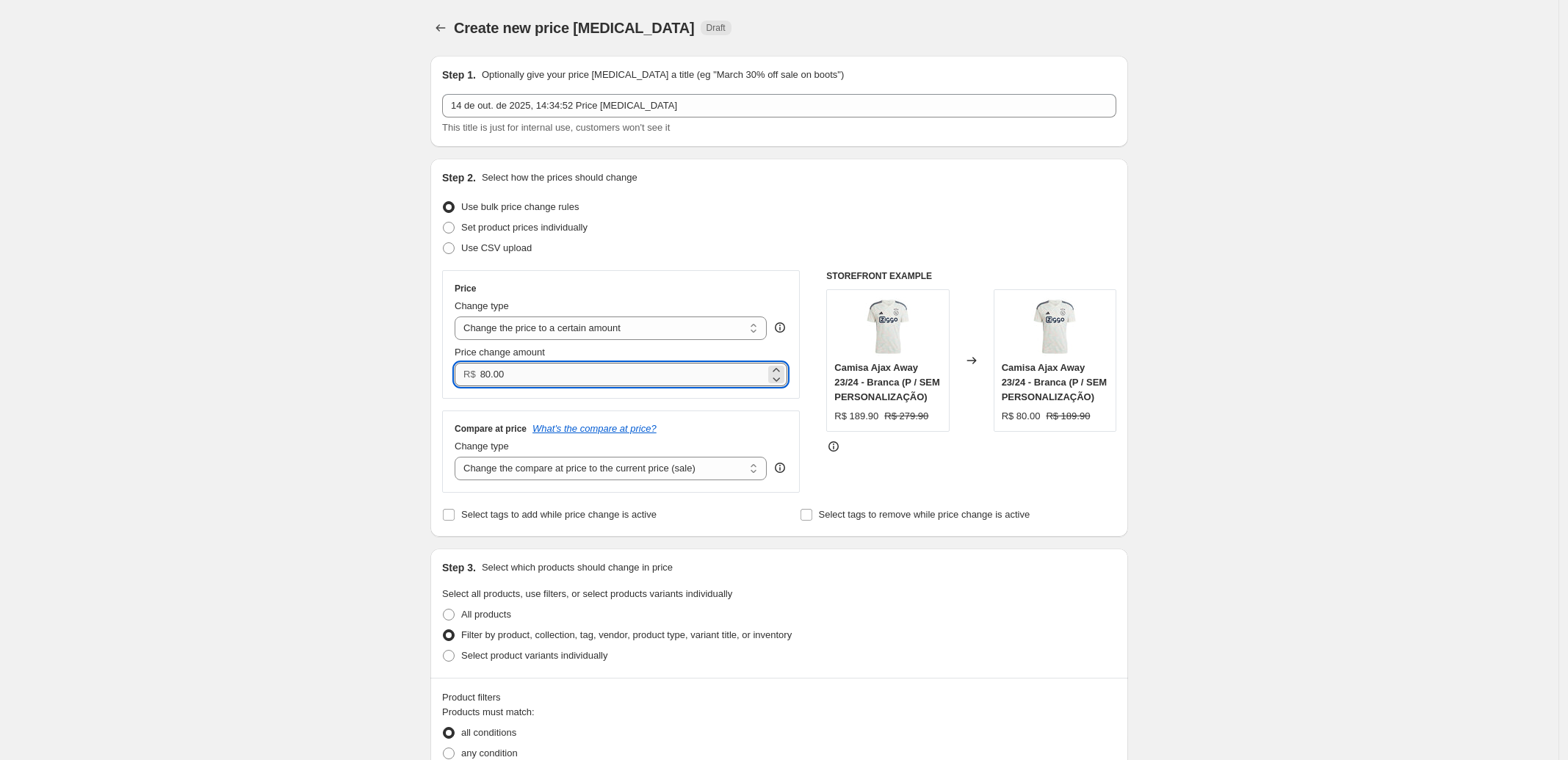
click at [525, 371] on input "80.00" at bounding box center [622, 374] width 285 height 24
drag, startPoint x: 522, startPoint y: 373, endPoint x: 478, endPoint y: 374, distance: 44.0
click at [478, 374] on div "R$ 80.00" at bounding box center [621, 374] width 332 height 24
drag, startPoint x: 450, startPoint y: 357, endPoint x: 552, endPoint y: 354, distance: 102.0
click at [552, 354] on div "Price Change type Change the price to a certain amount Change the price by a ce…" at bounding box center [621, 334] width 358 height 129
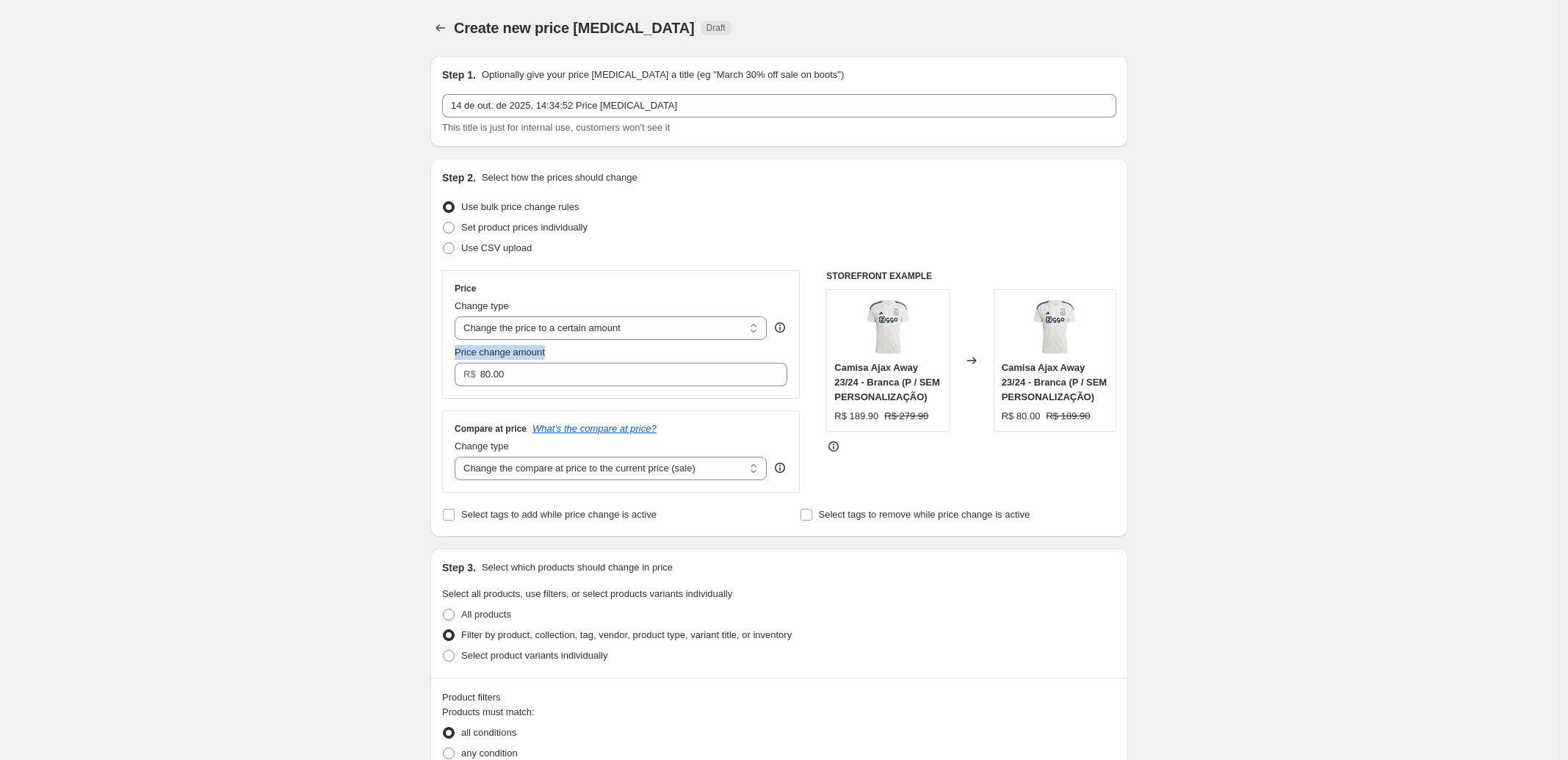
copy span "Price change amount"
click at [530, 382] on input "80.00" at bounding box center [622, 374] width 285 height 24
type input "10.00"
click at [427, 226] on div "Step 1. Optionally give your price [MEDICAL_DATA] a title (eg "March 30% off sa…" at bounding box center [773, 737] width 710 height 1387
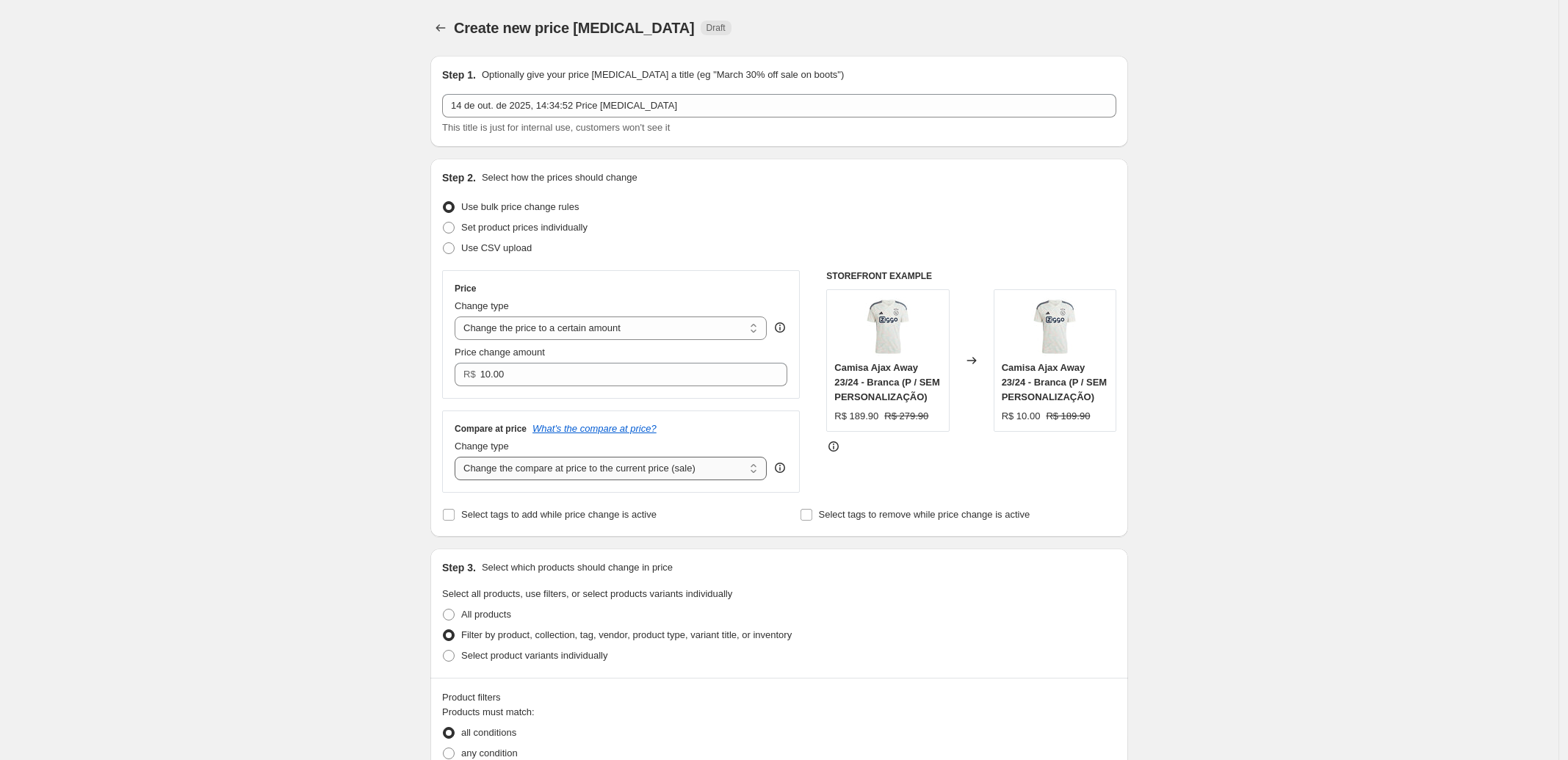
click at [648, 467] on select "Change the compare at price to the current price (sale) Change the compare at p…" at bounding box center [611, 468] width 312 height 24
click at [352, 421] on div "Create new price [MEDICAL_DATA]. This page is ready Create new price [MEDICAL_D…" at bounding box center [779, 760] width 1558 height 1520
click at [516, 466] on select "Change the compare at price to the current price (sale) Change the compare at p…" at bounding box center [611, 468] width 312 height 24
click at [459, 458] on select "Change the compare at price to the current price (sale) Change the compare at p…" at bounding box center [611, 468] width 312 height 24
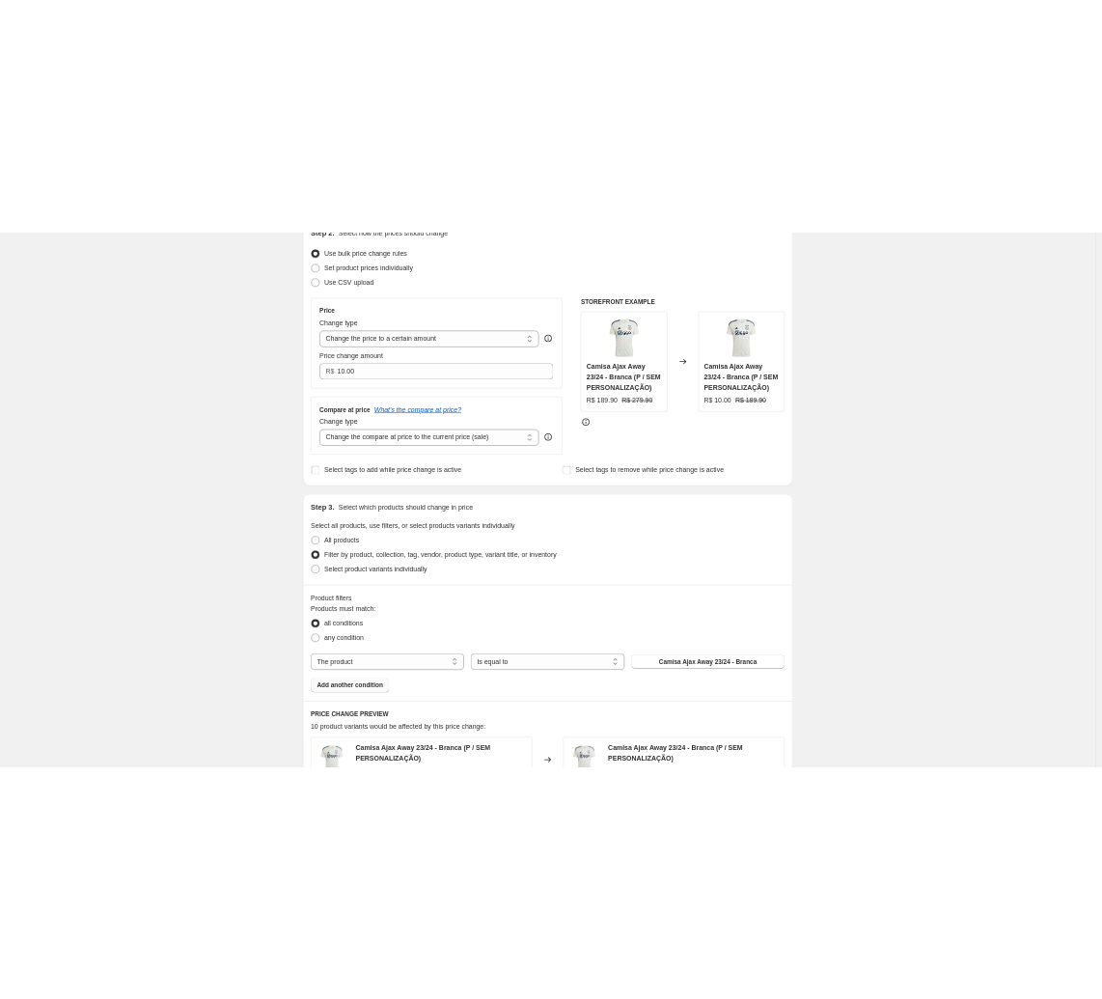
scroll to position [241, 0]
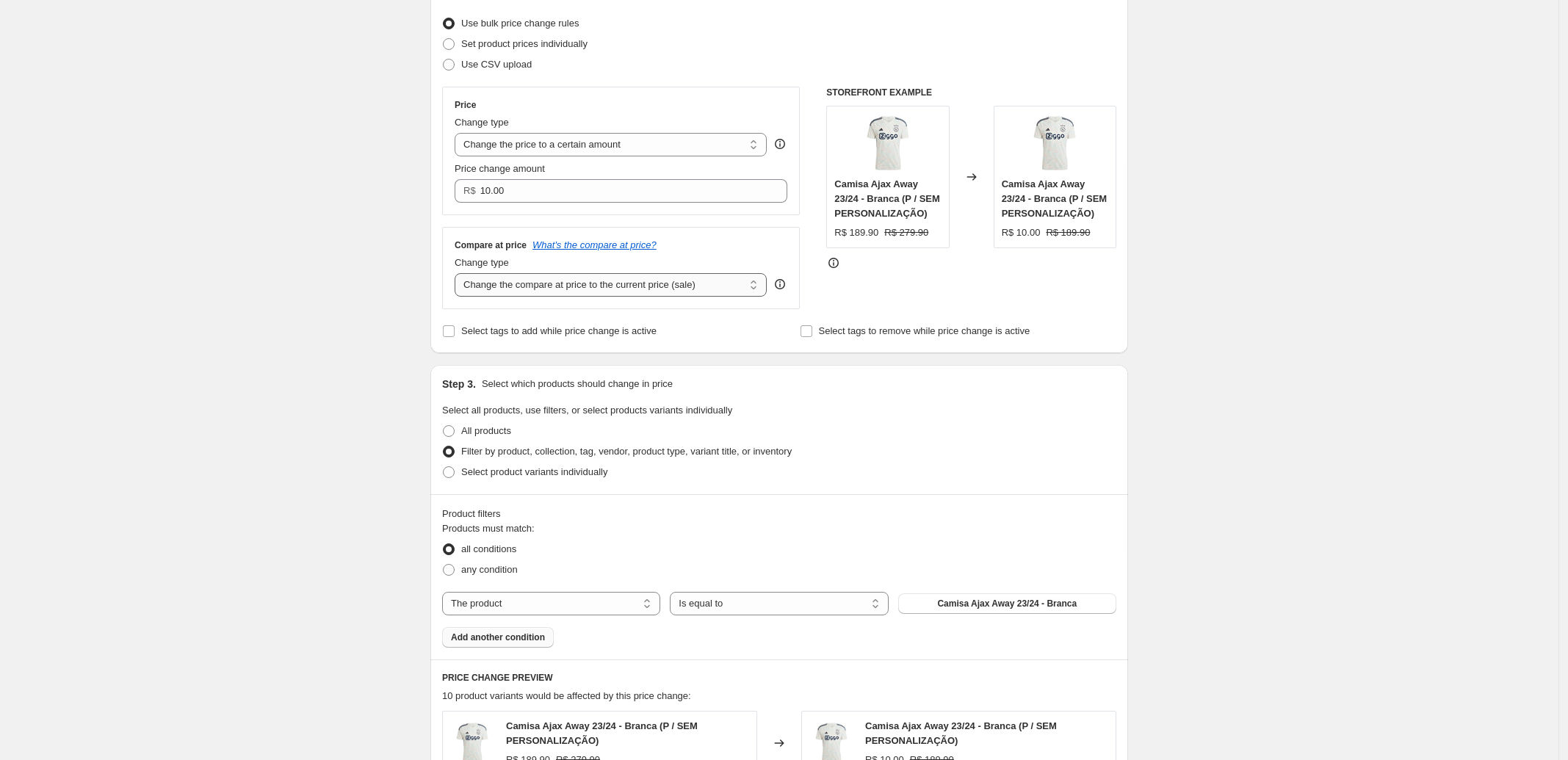
drag, startPoint x: 460, startPoint y: 275, endPoint x: 527, endPoint y: 289, distance: 68.4
click at [523, 288] on select "Change the compare at price to the current price (sale) Change the compare at p…" at bounding box center [611, 285] width 312 height 24
click at [459, 275] on select "Change the compare at price to the current price (sale) Change the compare at p…" at bounding box center [611, 285] width 312 height 24
drag, startPoint x: 469, startPoint y: 286, endPoint x: 622, endPoint y: 287, distance: 153.0
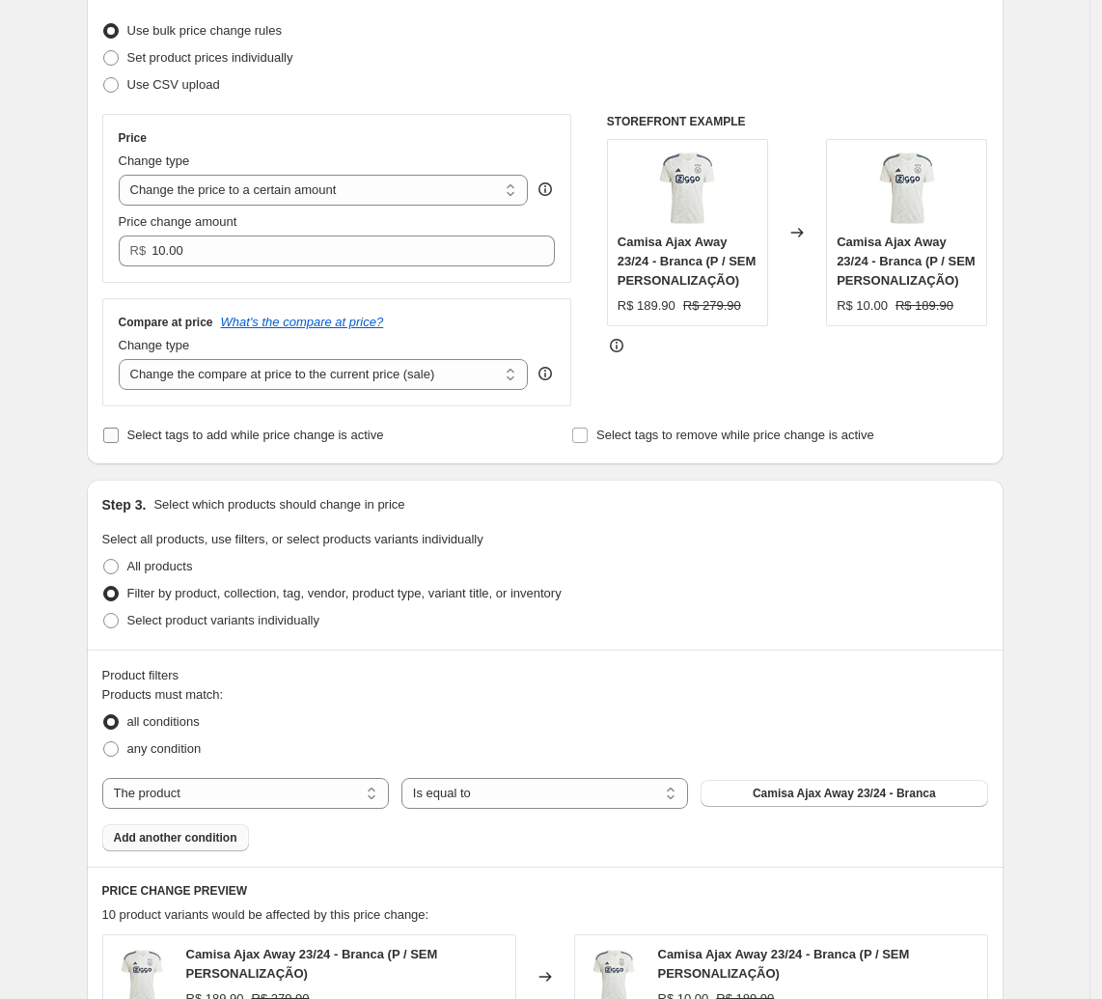
click at [166, 442] on span "Select tags to add while price change is active" at bounding box center [255, 435] width 257 height 14
click at [119, 442] on input "Select tags to add while price change is active" at bounding box center [110, 435] width 15 height 15
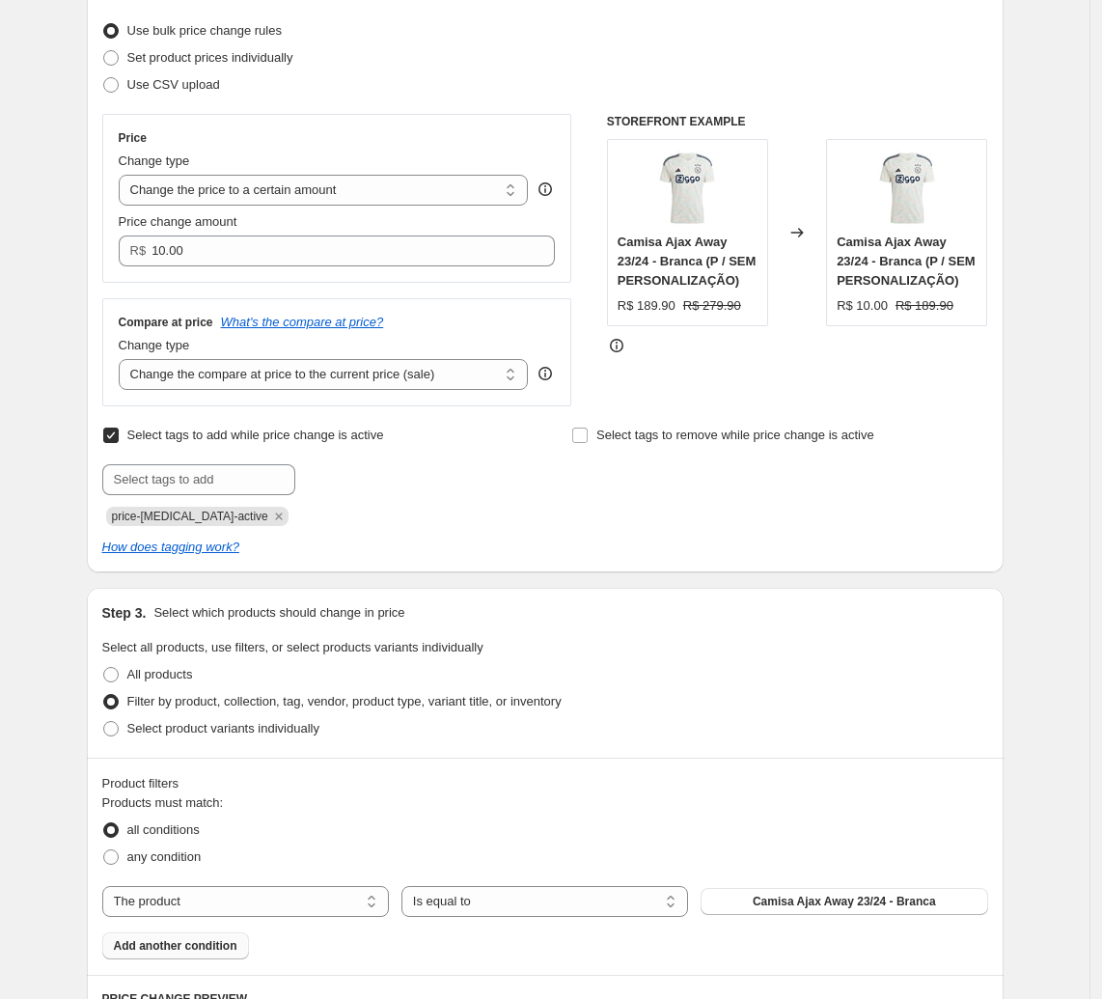
click at [162, 435] on span "Select tags to add while price change is active" at bounding box center [255, 435] width 257 height 14
click at [119, 435] on input "Select tags to add while price change is active" at bounding box center [110, 435] width 15 height 15
checkbox input "false"
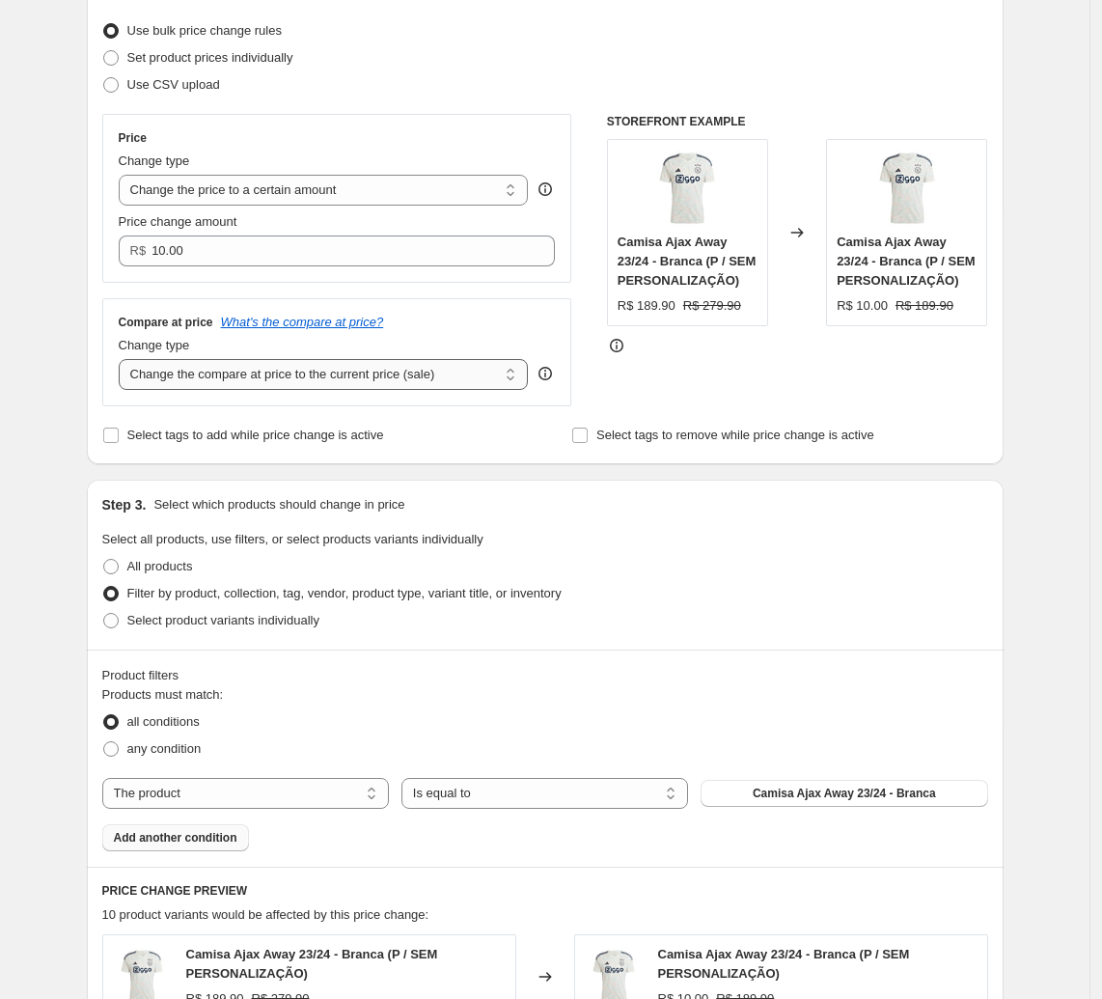
click at [316, 384] on select "Change the compare at price to the current price (sale) Change the compare at p…" at bounding box center [324, 374] width 410 height 31
select select "to"
click at [124, 361] on select "Change the compare at price to the current price (sale) Change the compare at p…" at bounding box center [324, 374] width 410 height 31
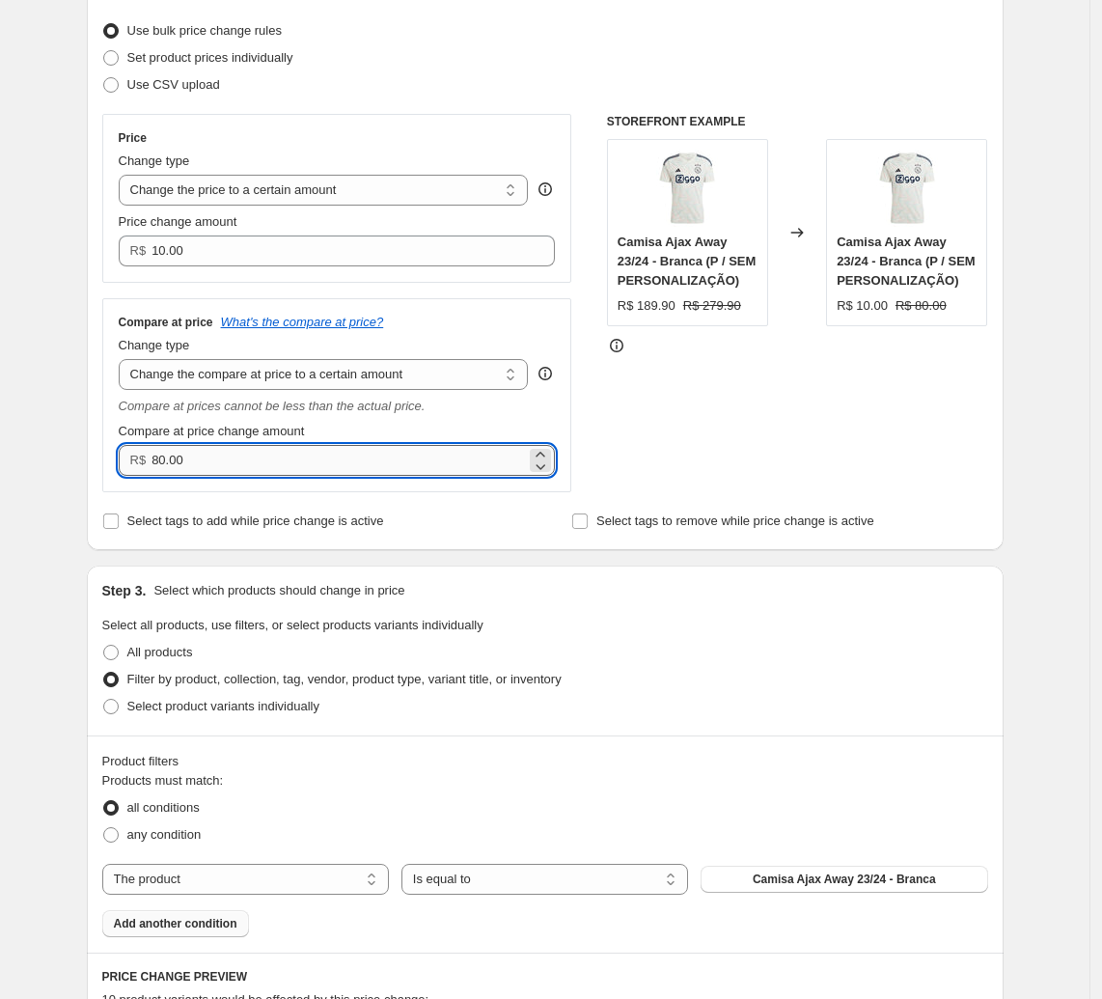
drag, startPoint x: 233, startPoint y: 457, endPoint x: 157, endPoint y: 460, distance: 75.4
click at [157, 460] on input "80.00" at bounding box center [339, 460] width 375 height 31
type input "10.00"
click at [673, 404] on div "STOREFRONT EXAMPLE Camisa Ajax Away 23/24 - Branca (P / SEM PERSONALIZAÇÃO) R$ …" at bounding box center [797, 303] width 381 height 378
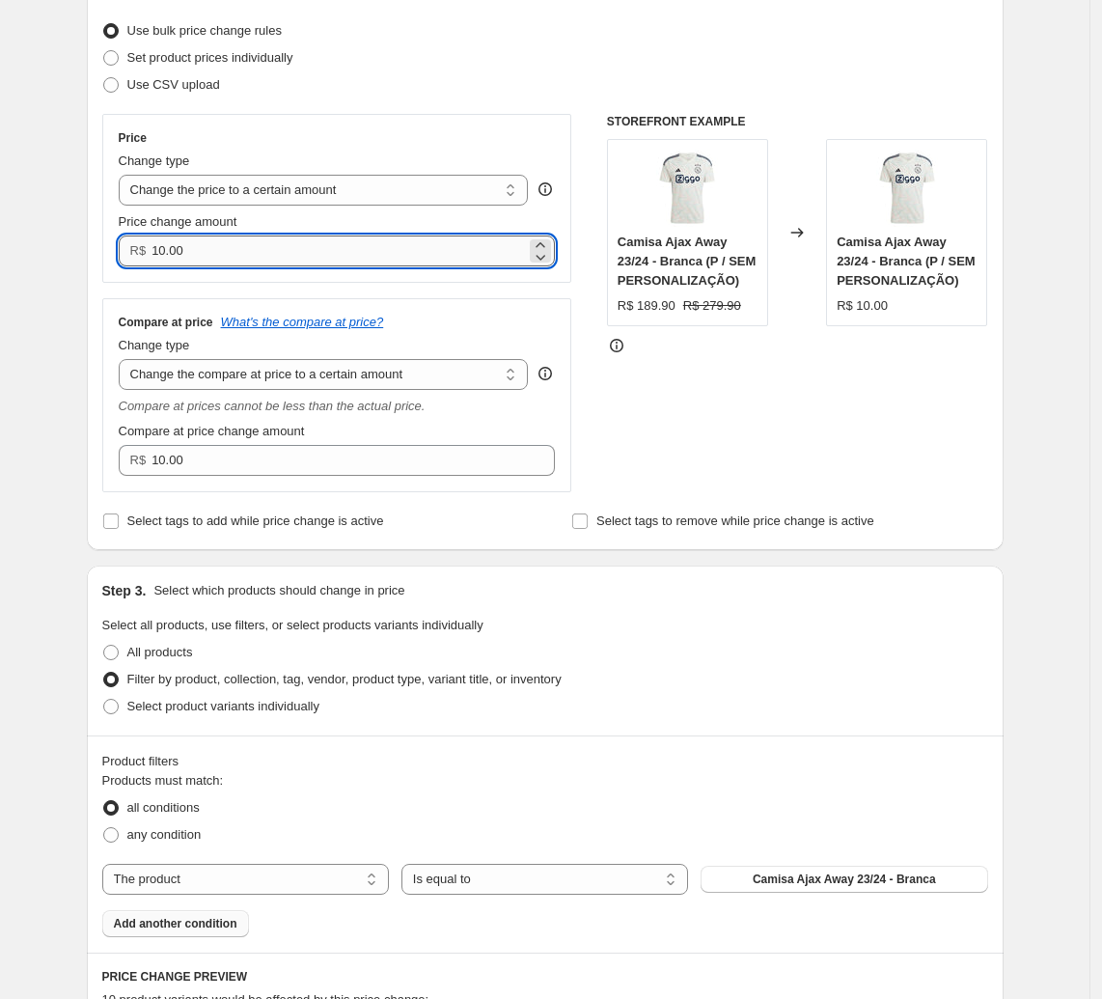
drag, startPoint x: 229, startPoint y: 252, endPoint x: 172, endPoint y: 252, distance: 57.0
click at [172, 252] on input "10.00" at bounding box center [339, 251] width 375 height 31
click at [257, 184] on select "Change the price to a certain amount Change the price by a certain amount Chang…" at bounding box center [324, 190] width 410 height 31
click at [203, 259] on input "10.00" at bounding box center [339, 251] width 375 height 31
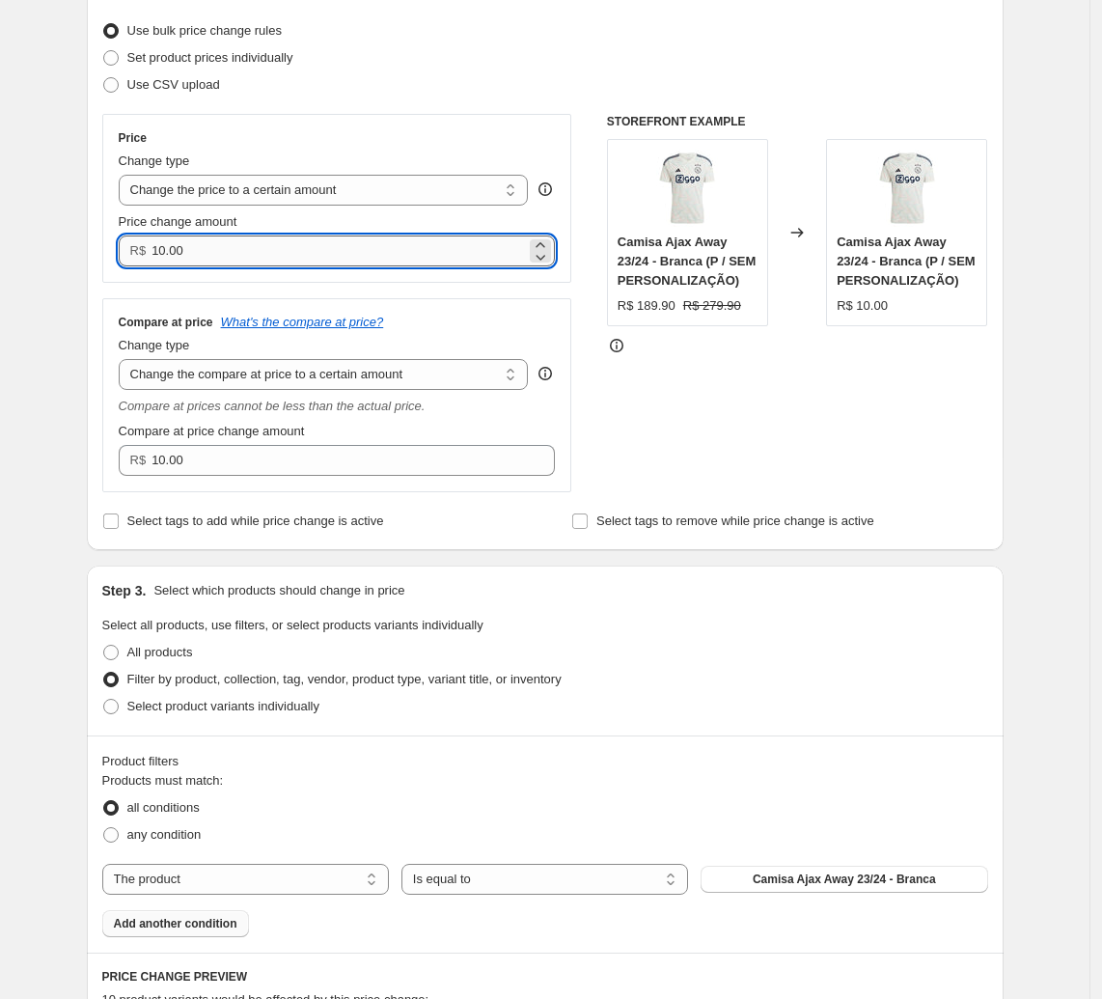
click at [203, 259] on input "10.00" at bounding box center [339, 251] width 375 height 31
drag, startPoint x: 203, startPoint y: 247, endPoint x: 160, endPoint y: 238, distance: 43.4
click at [160, 238] on input "10.00" at bounding box center [339, 251] width 375 height 31
type input "199.90"
click at [97, 298] on div "Step 2. Select how the prices should change Use bulk price change rules Set pro…" at bounding box center [545, 258] width 917 height 583
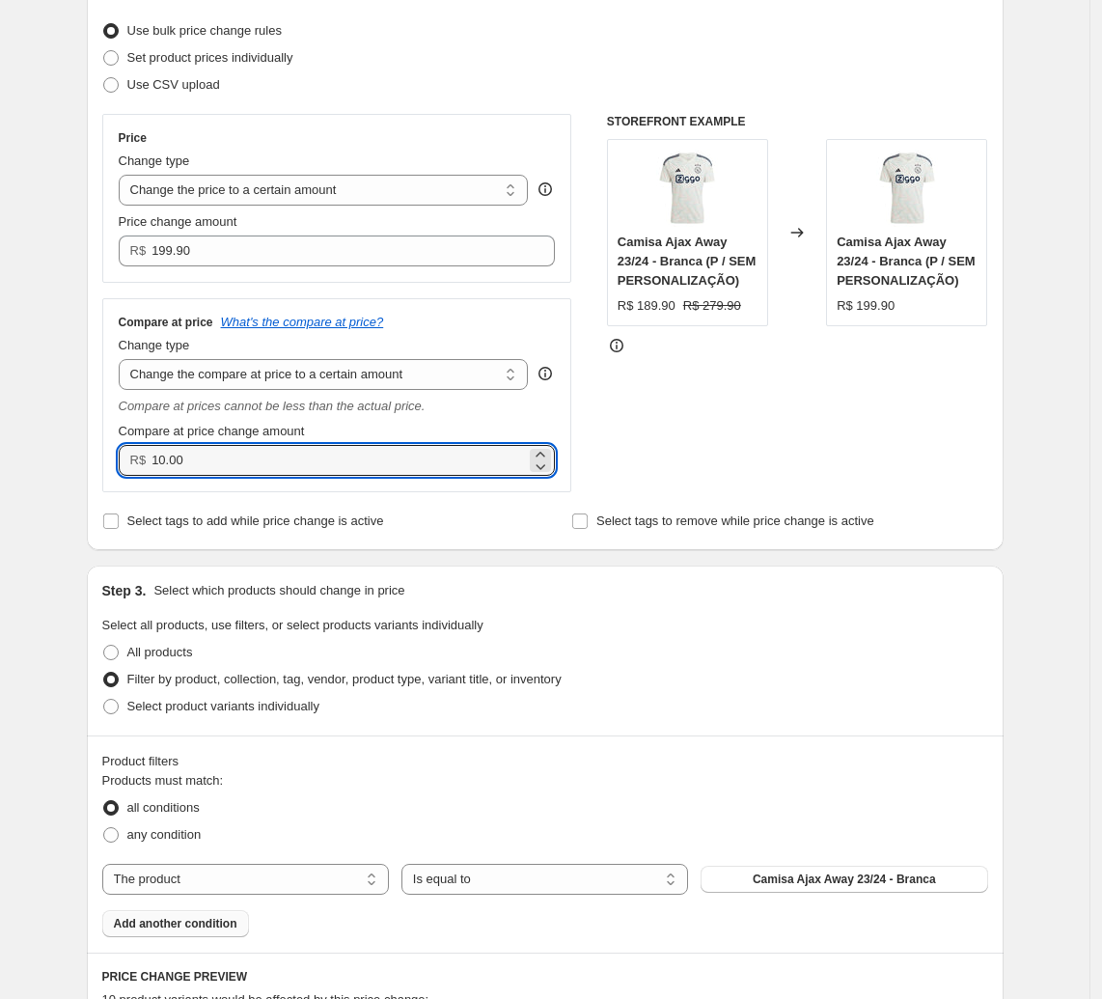
drag, startPoint x: 204, startPoint y: 454, endPoint x: 146, endPoint y: 452, distance: 58.0
click at [146, 452] on div "R$ 10.00" at bounding box center [337, 460] width 437 height 31
type input "299"
type input "299.0"
type input "299.90"
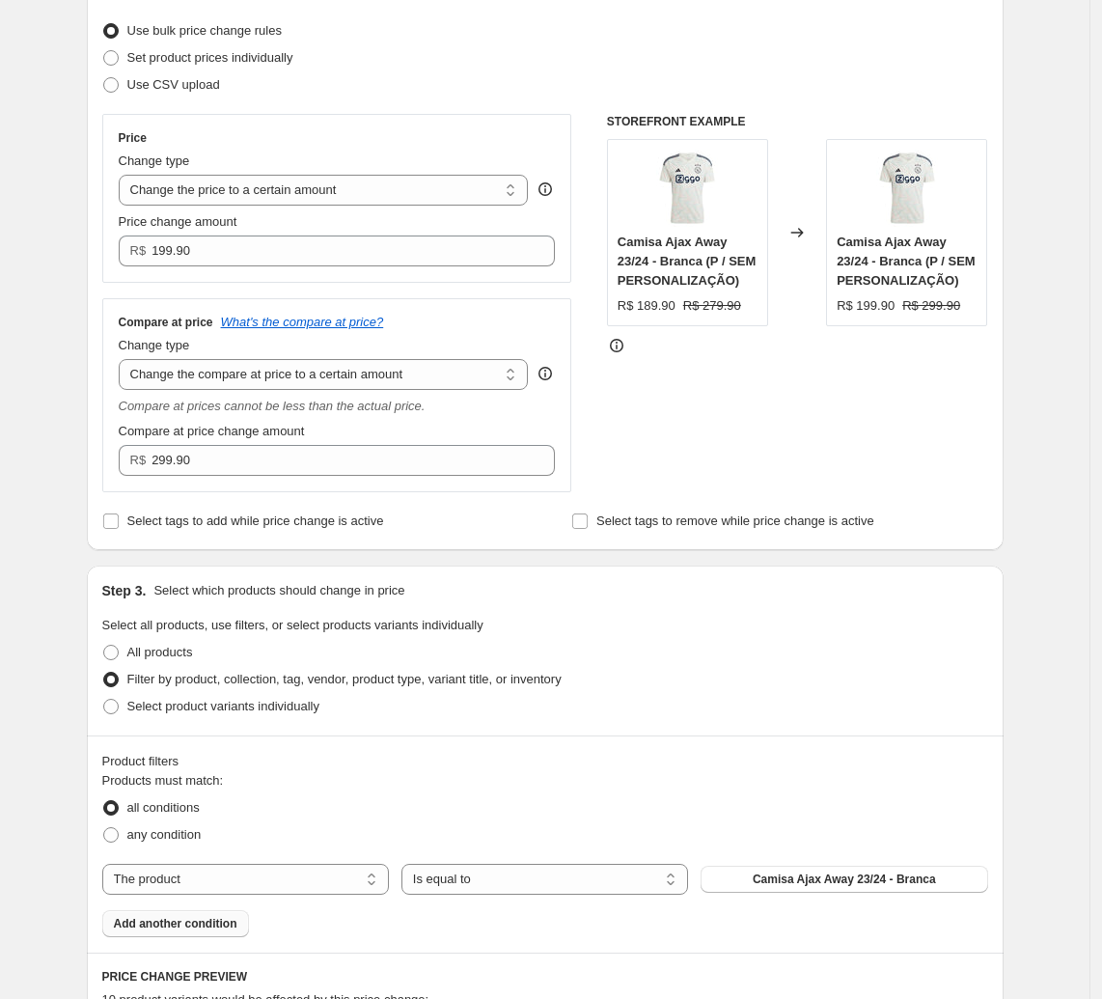
click at [69, 421] on div "Create new price [MEDICAL_DATA]. This page is ready Create new price [MEDICAL_D…" at bounding box center [545, 800] width 963 height 2083
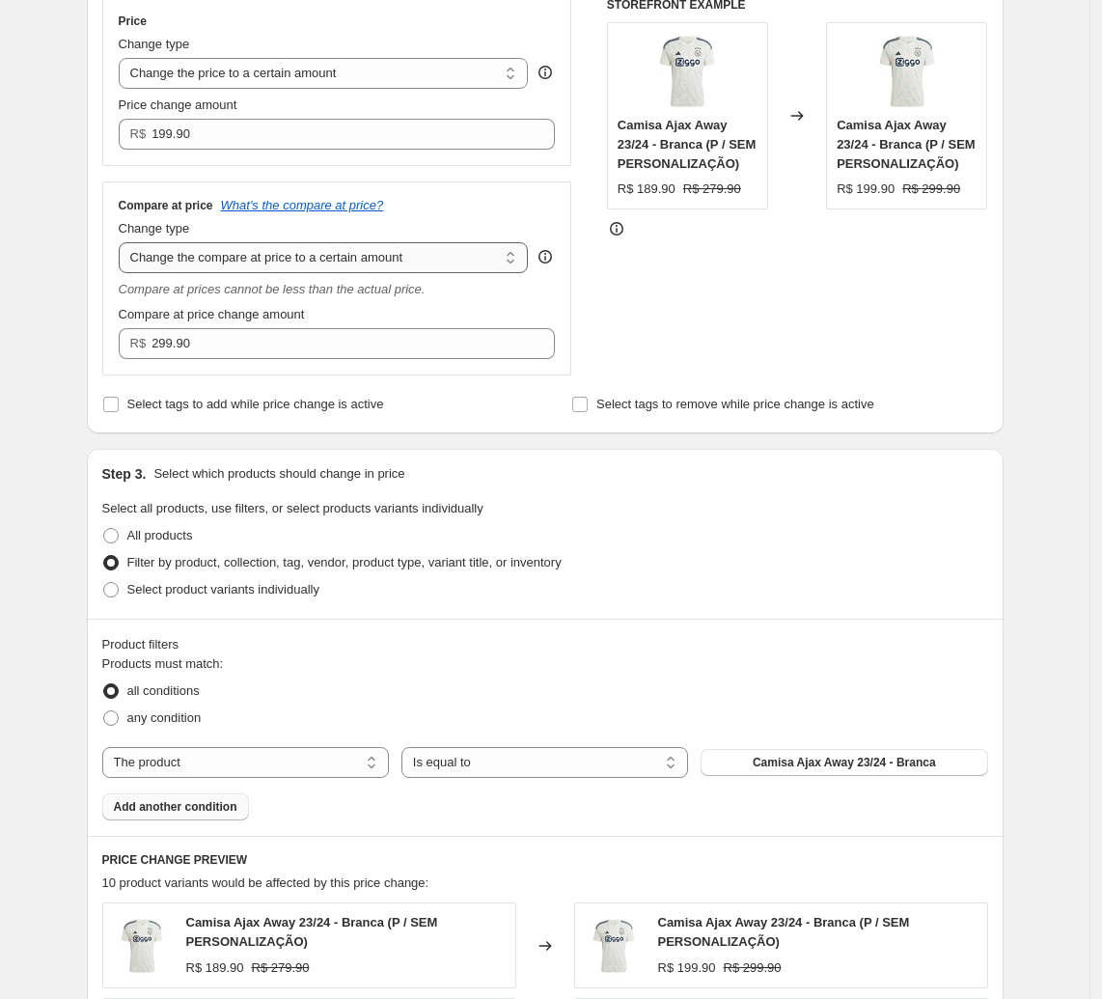
scroll to position [362, 0]
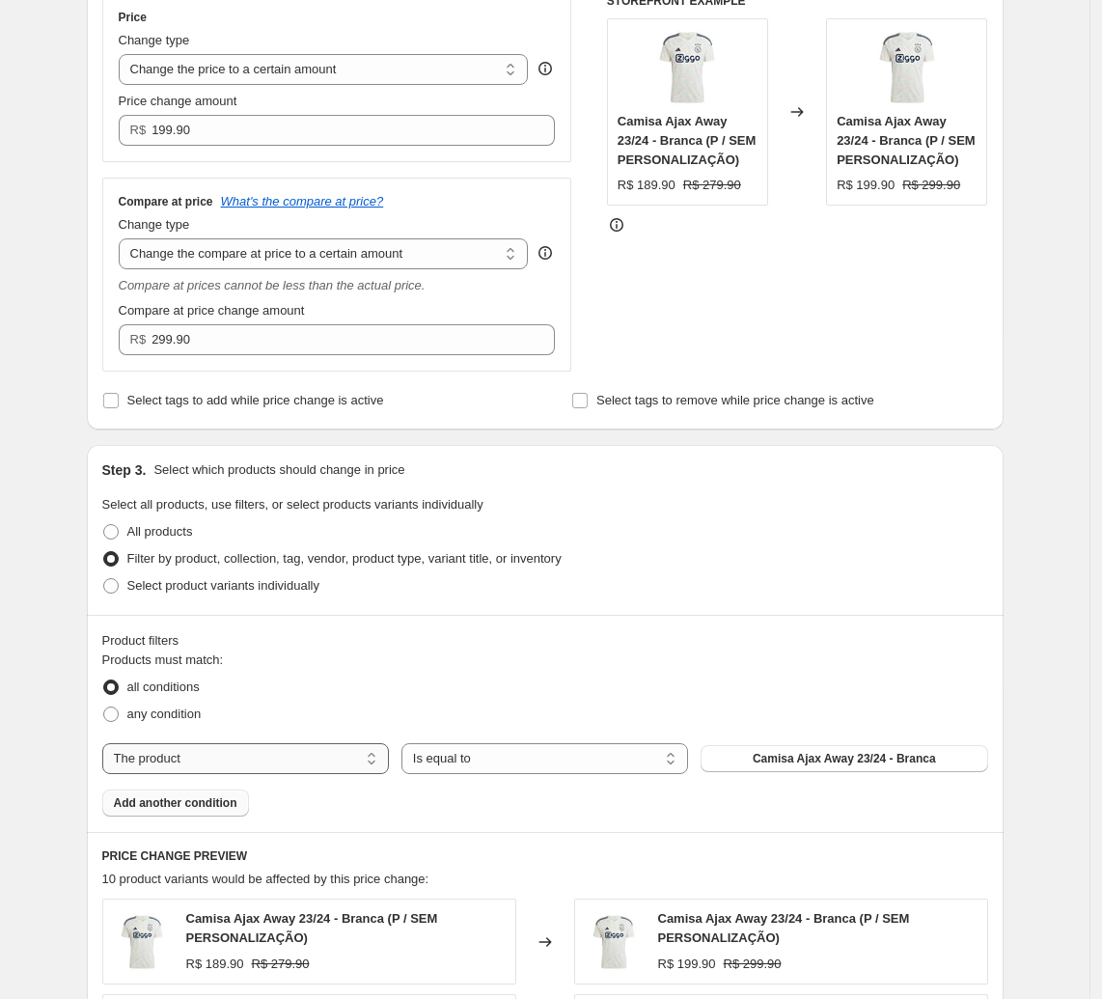
click at [227, 768] on select "The product The product's collection The product's tag The product's vendor The…" at bounding box center [245, 758] width 287 height 31
click at [107, 745] on select "The product The product's collection The product's tag The product's vendor The…" at bounding box center [245, 758] width 287 height 31
click at [209, 806] on span "Add another condition" at bounding box center [176, 802] width 124 height 15
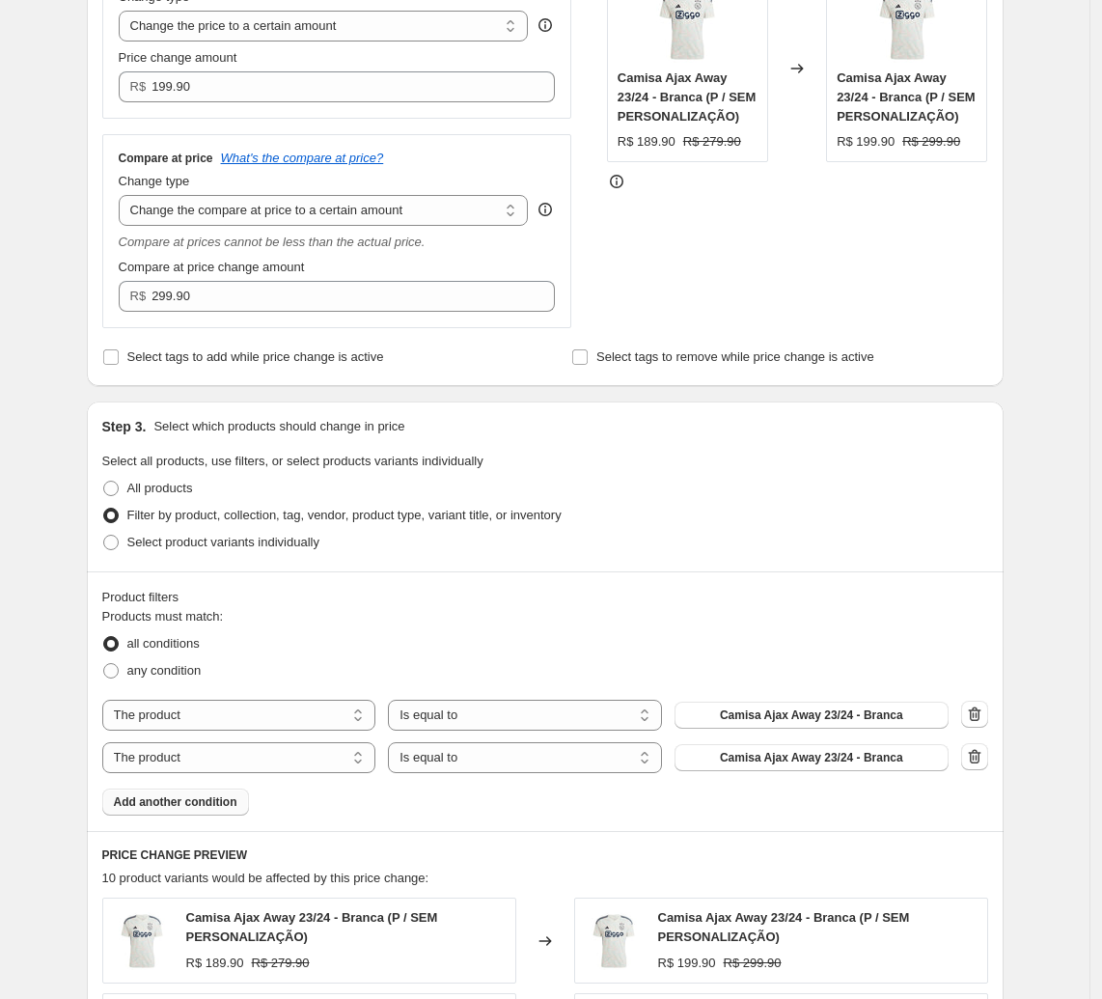
scroll to position [483, 0]
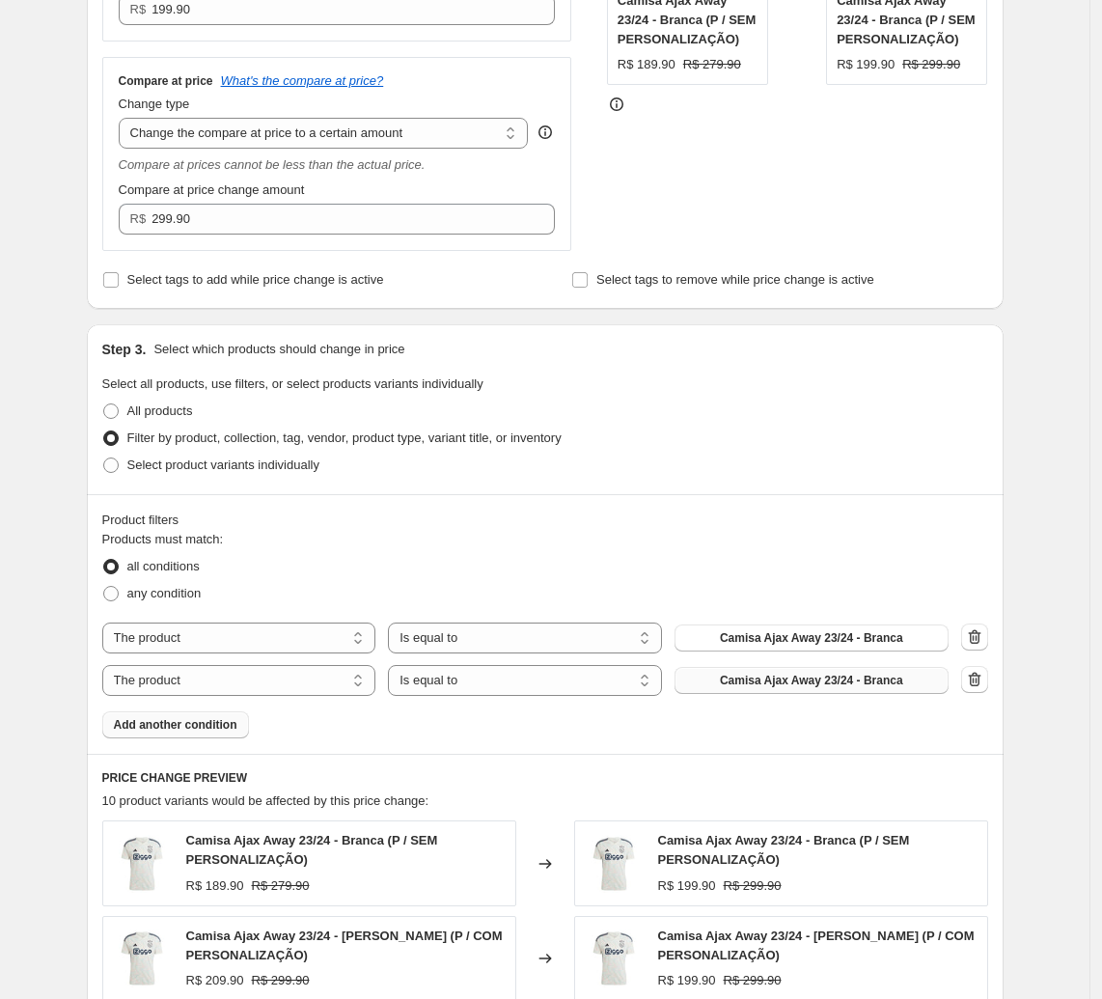
click at [773, 679] on span "Camisa Ajax Away 23/24 - Branca" at bounding box center [811, 680] width 183 height 15
click at [978, 681] on icon "button" at bounding box center [974, 679] width 19 height 19
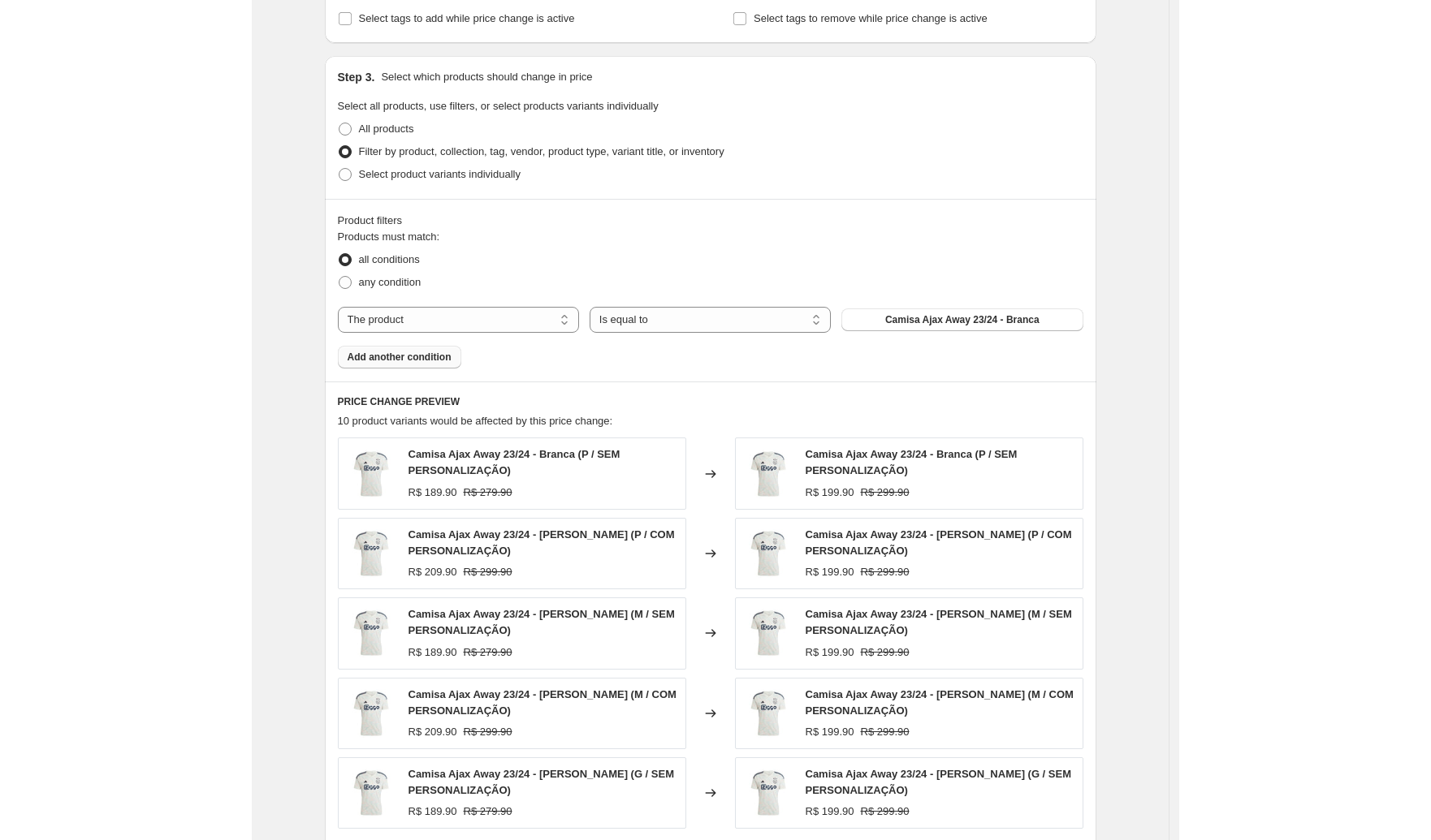
scroll to position [611, 0]
